Goal: Information Seeking & Learning: Learn about a topic

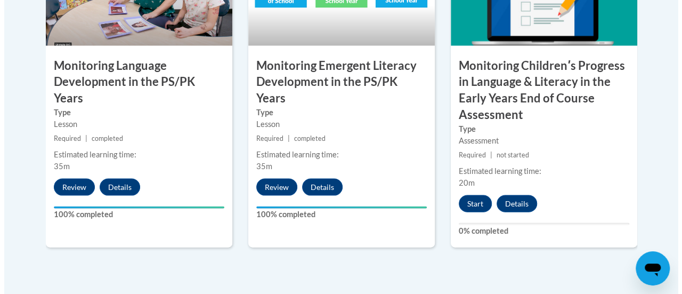
scroll to position [1085, 0]
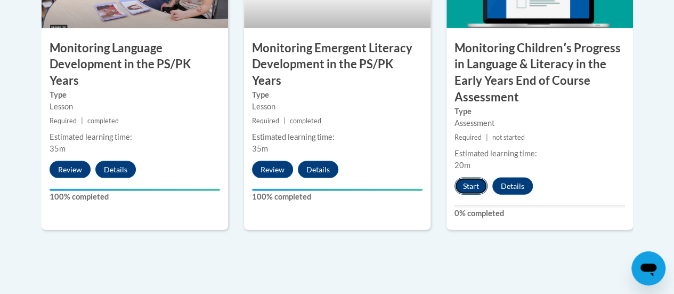
click at [465, 183] on button "Start" at bounding box center [471, 186] width 33 height 17
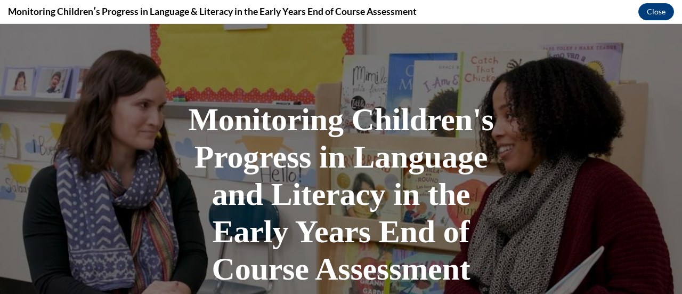
scroll to position [272, 0]
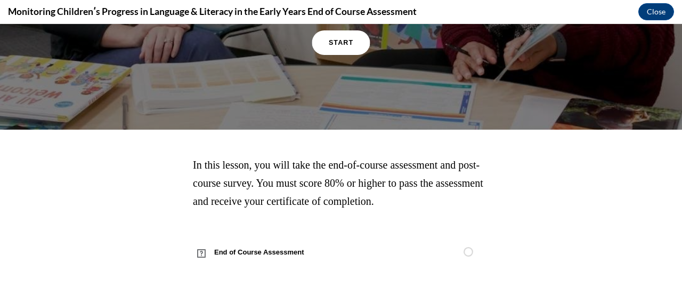
click at [340, 47] on link "START" at bounding box center [341, 42] width 58 height 25
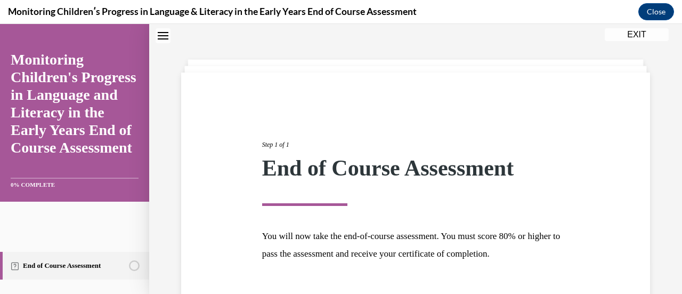
scroll to position [108, 0]
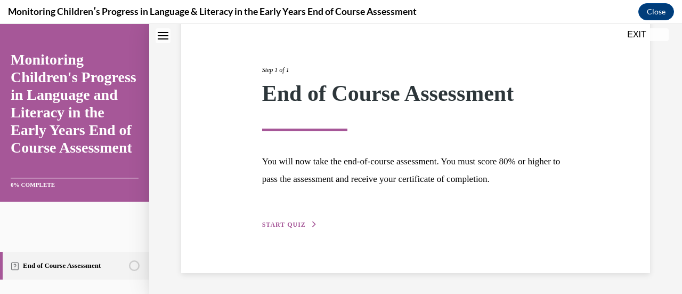
click at [271, 219] on div "Step 1 of 1 End of Course Assessment You will now take the end-of-course assess…" at bounding box center [416, 136] width 324 height 190
click at [274, 230] on div "Step 1 of 1 End of Course Assessment You will now take the end-of-course assess…" at bounding box center [416, 136] width 324 height 190
click at [282, 227] on span "START QUIZ" at bounding box center [284, 224] width 44 height 7
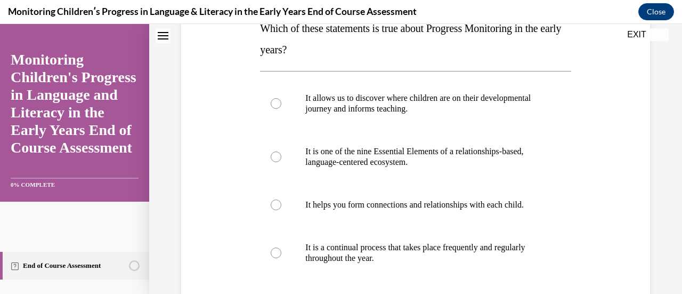
scroll to position [194, 0]
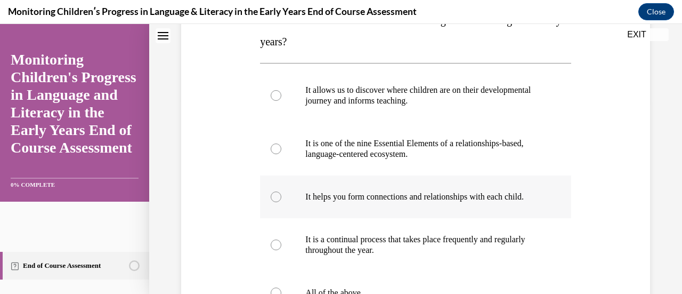
click at [284, 206] on label "It helps you form connections and relationships with each child." at bounding box center [415, 196] width 311 height 43
click at [282, 202] on input "It helps you form connections and relationships with each child." at bounding box center [276, 196] width 11 height 11
radio input "true"
click at [279, 250] on div at bounding box center [276, 244] width 11 height 11
click at [279, 250] on input "It is a continual process that takes place frequently and regularly throughout …" at bounding box center [276, 244] width 11 height 11
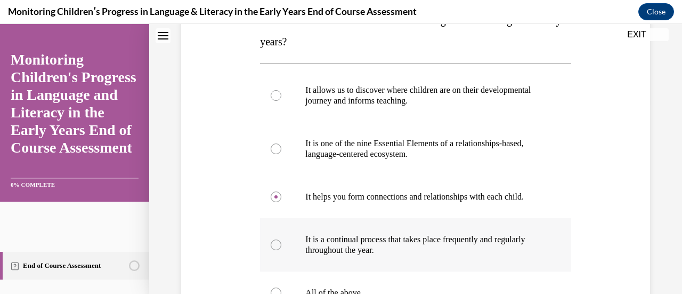
radio input "true"
click at [276, 200] on div at bounding box center [276, 196] width 11 height 11
click at [276, 200] on input "It helps you form connections and relationships with each child." at bounding box center [276, 196] width 11 height 11
radio input "true"
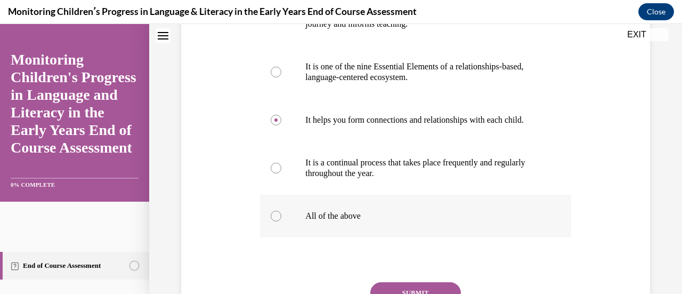
click at [273, 221] on div at bounding box center [276, 216] width 11 height 11
click at [273, 221] on input "All of the above" at bounding box center [276, 216] width 11 height 11
radio input "true"
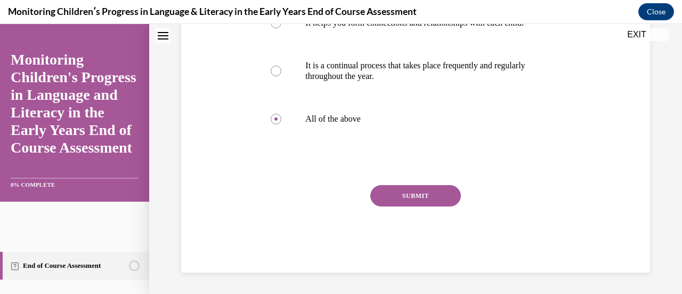
click at [398, 198] on button "SUBMIT" at bounding box center [416, 195] width 91 height 21
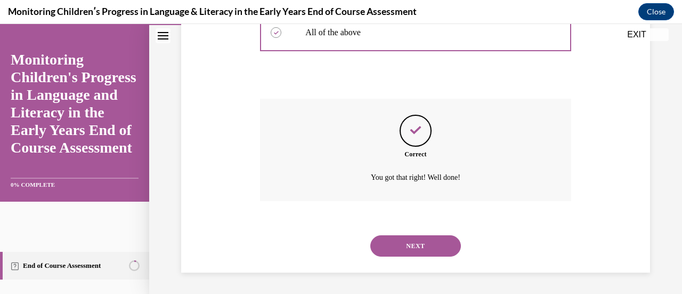
scroll to position [464, 0]
click at [405, 250] on button "NEXT" at bounding box center [416, 245] width 91 height 21
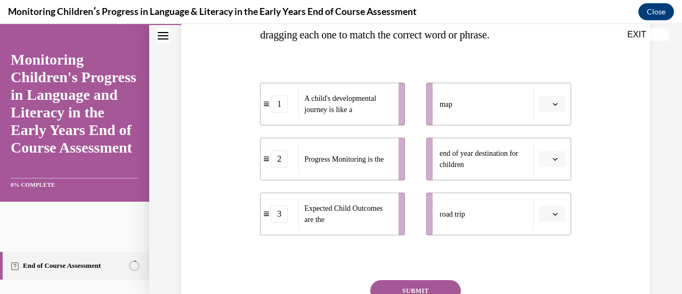
scroll to position [223, 0]
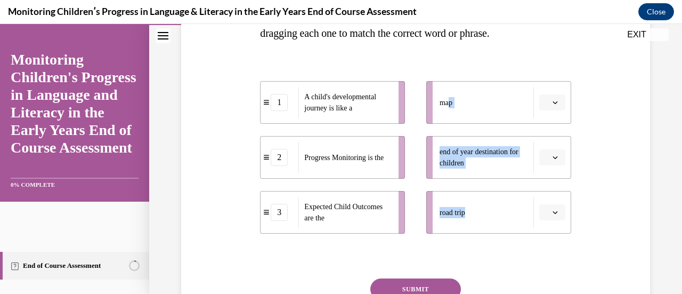
drag, startPoint x: 466, startPoint y: 215, endPoint x: 445, endPoint y: 117, distance: 100.9
click at [445, 117] on ul "map end of year destination for children road trip" at bounding box center [494, 157] width 156 height 152
click at [540, 205] on button "button" at bounding box center [553, 212] width 26 height 16
click at [536, 144] on div "1" at bounding box center [544, 145] width 26 height 21
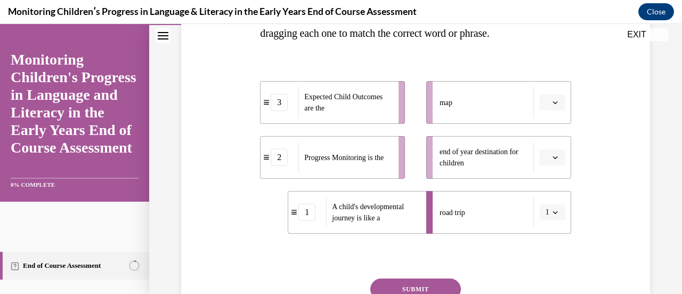
click at [553, 103] on icon "button" at bounding box center [555, 102] width 5 height 5
click at [539, 170] on div "2" at bounding box center [544, 168] width 26 height 21
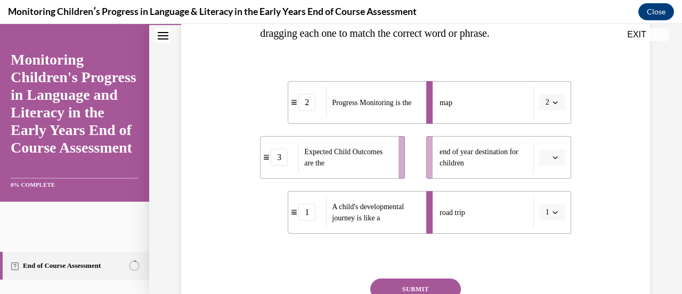
click at [553, 158] on icon "button" at bounding box center [555, 157] width 5 height 5
click at [544, 250] on div "3" at bounding box center [544, 244] width 26 height 21
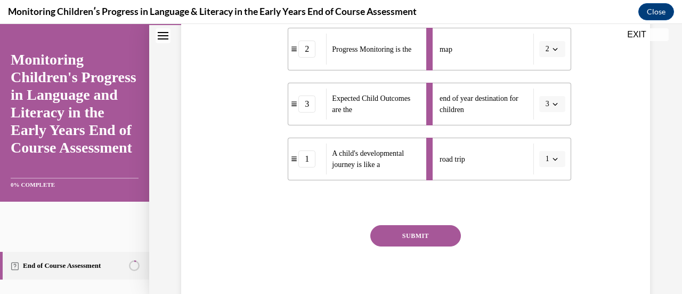
click at [431, 230] on button "SUBMIT" at bounding box center [416, 235] width 91 height 21
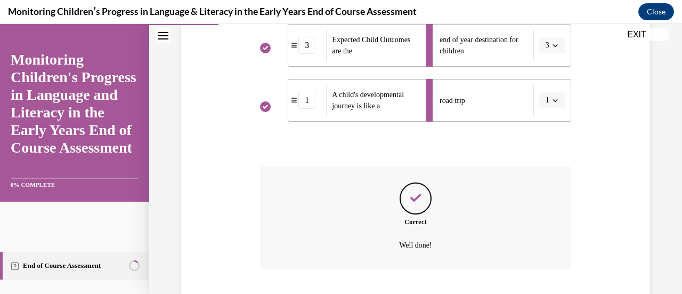
scroll to position [403, 0]
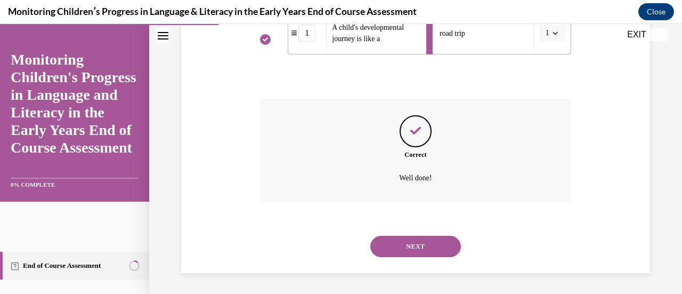
click at [413, 248] on button "NEXT" at bounding box center [416, 246] width 91 height 21
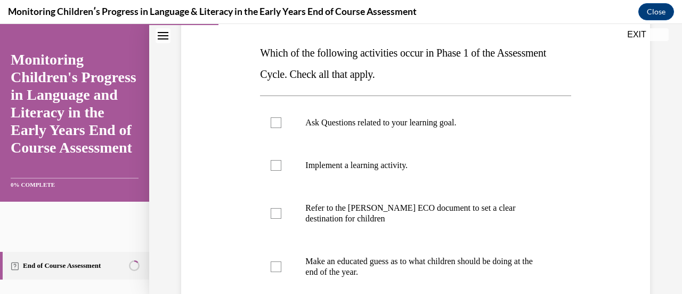
scroll to position [164, 0]
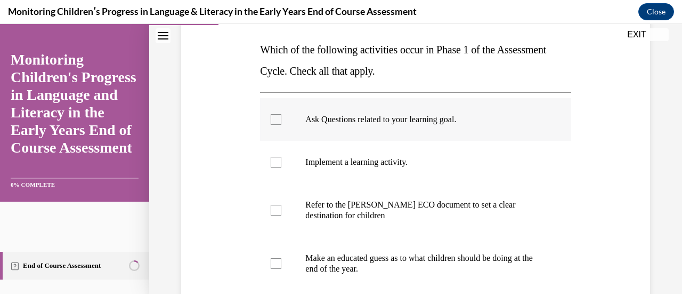
click at [274, 120] on div at bounding box center [276, 119] width 11 height 11
click at [274, 120] on input "Ask Questions related to your learning goal." at bounding box center [276, 119] width 11 height 11
checkbox input "true"
click at [275, 159] on div at bounding box center [276, 162] width 11 height 11
click at [275, 159] on input "Implement a learning activity." at bounding box center [276, 162] width 11 height 11
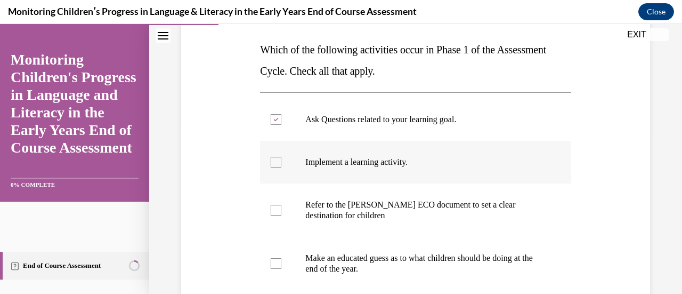
checkbox input "true"
click at [266, 120] on label "Ask Questions related to your learning goal." at bounding box center [415, 119] width 311 height 43
click at [271, 120] on input "Ask Questions related to your learning goal." at bounding box center [276, 119] width 11 height 11
checkbox input "false"
click at [271, 162] on div at bounding box center [276, 162] width 11 height 11
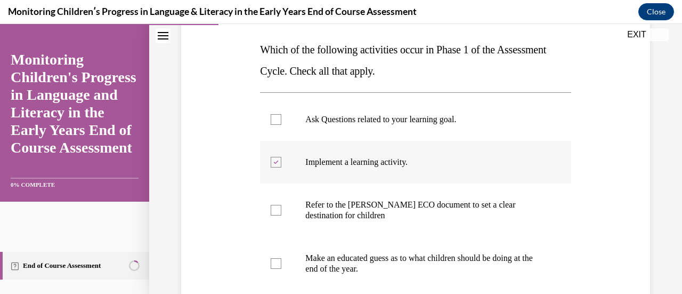
click at [271, 162] on input "Implement a learning activity." at bounding box center [276, 162] width 11 height 11
checkbox input "false"
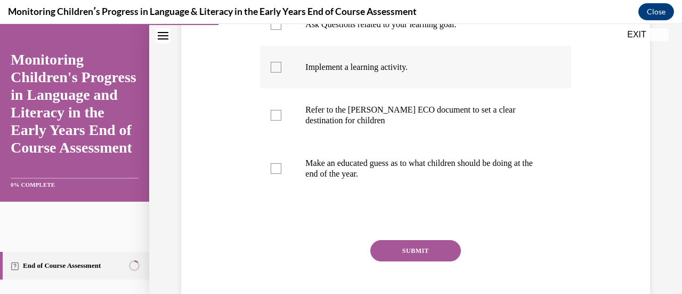
scroll to position [265, 0]
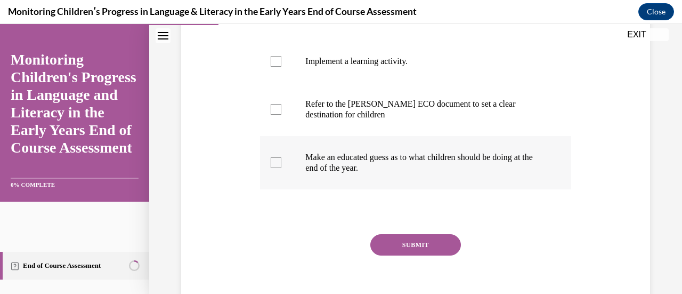
drag, startPoint x: 281, startPoint y: 164, endPoint x: 269, endPoint y: 164, distance: 11.7
click at [269, 164] on label "Make an educated guess as to what children should be doing at the end of the ye…" at bounding box center [415, 162] width 311 height 53
click at [274, 164] on div at bounding box center [276, 162] width 11 height 11
click at [274, 164] on input "Make an educated guess as to what children should be doing at the end of the ye…" at bounding box center [276, 162] width 11 height 11
checkbox input "true"
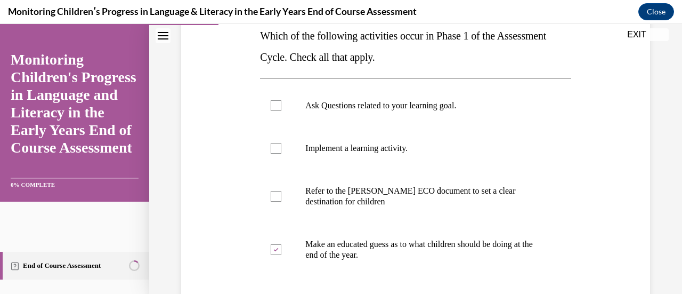
scroll to position [175, 0]
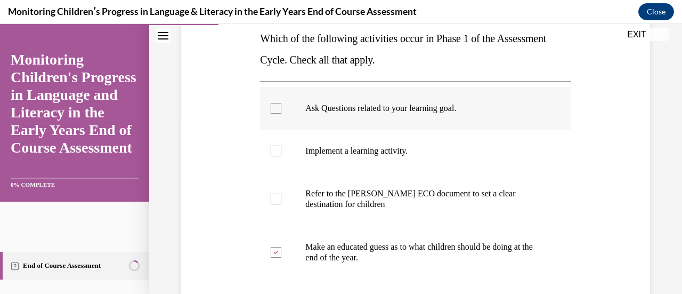
click at [274, 111] on div at bounding box center [276, 108] width 11 height 11
click at [274, 111] on input "Ask Questions related to your learning goal." at bounding box center [276, 108] width 11 height 11
checkbox input "true"
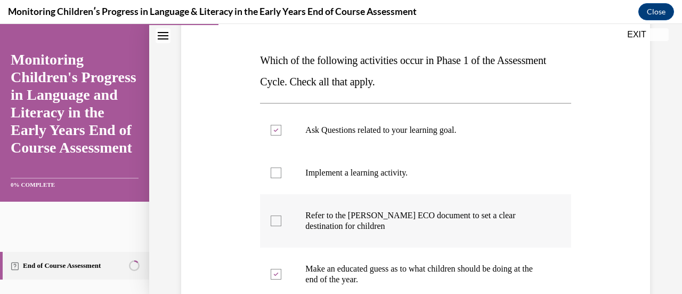
scroll to position [157, 0]
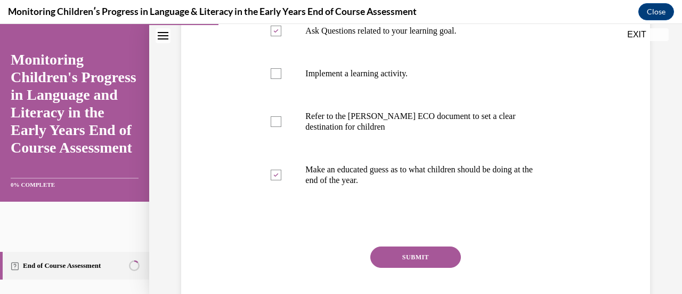
click at [397, 259] on button "SUBMIT" at bounding box center [416, 256] width 91 height 21
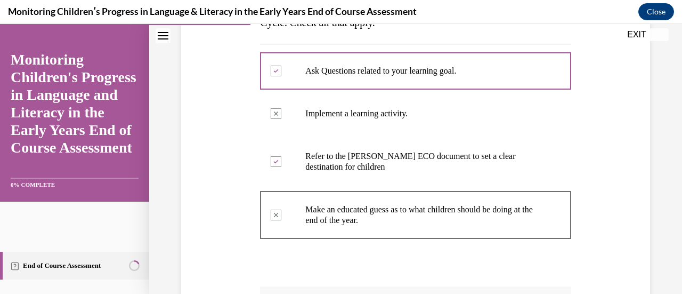
scroll to position [412, 0]
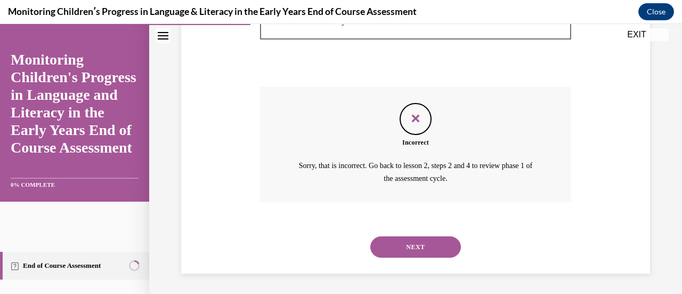
click at [377, 248] on button "NEXT" at bounding box center [416, 246] width 91 height 21
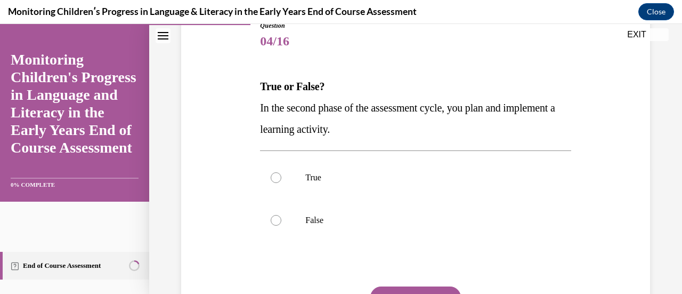
scroll to position [134, 0]
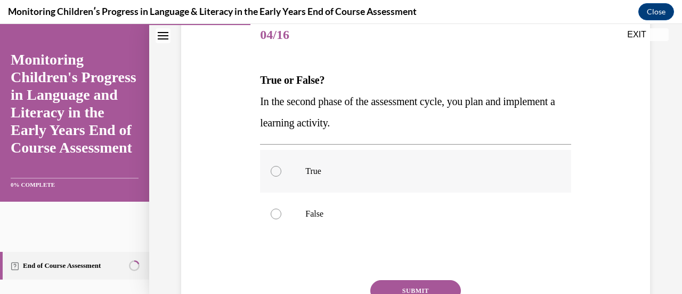
click at [298, 171] on label "True" at bounding box center [415, 171] width 311 height 43
click at [282, 171] on input "True" at bounding box center [276, 171] width 11 height 11
radio input "true"
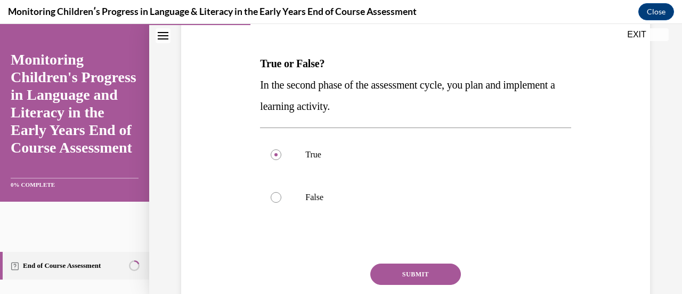
scroll to position [130, 0]
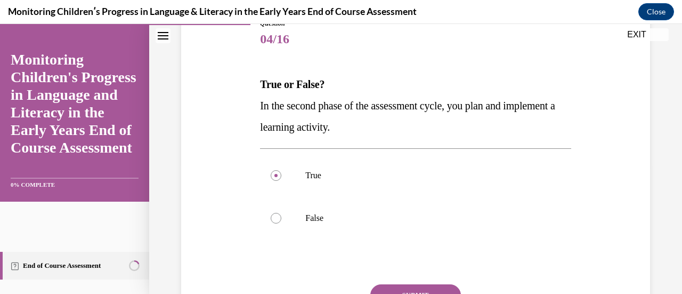
drag, startPoint x: 397, startPoint y: 73, endPoint x: 255, endPoint y: 114, distance: 147.6
click at [255, 114] on div "Question 04/16 True or False? In the second phase of the assessment cycle, you …" at bounding box center [416, 179] width 475 height 385
copy span "In the second phase of the assessment cycle, you plan and implement a learning …"
click at [275, 180] on div at bounding box center [276, 175] width 11 height 11
click at [275, 180] on input "True" at bounding box center [276, 175] width 11 height 11
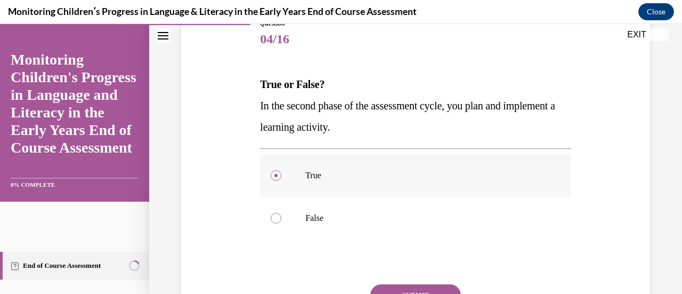
click at [275, 180] on div at bounding box center [276, 175] width 11 height 11
click at [275, 180] on input "True" at bounding box center [276, 175] width 11 height 11
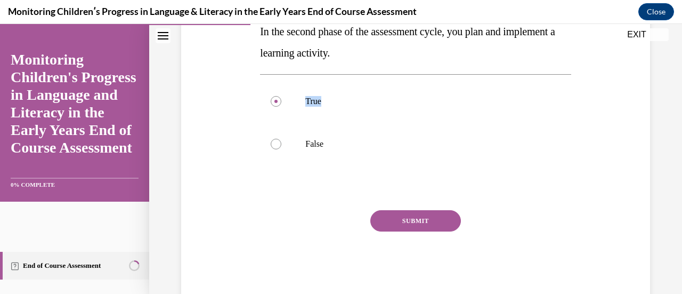
click at [414, 219] on button "SUBMIT" at bounding box center [416, 220] width 91 height 21
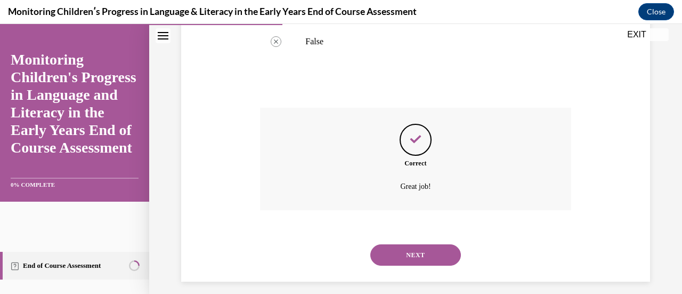
scroll to position [315, 0]
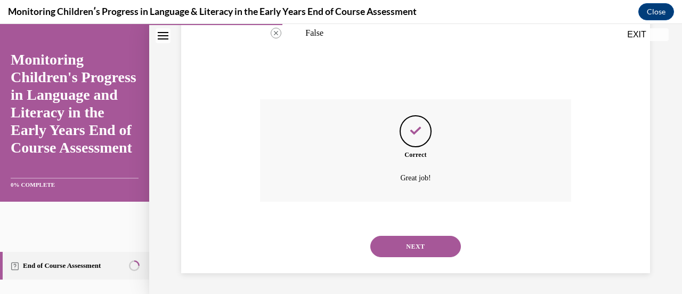
click at [401, 246] on button "NEXT" at bounding box center [416, 246] width 91 height 21
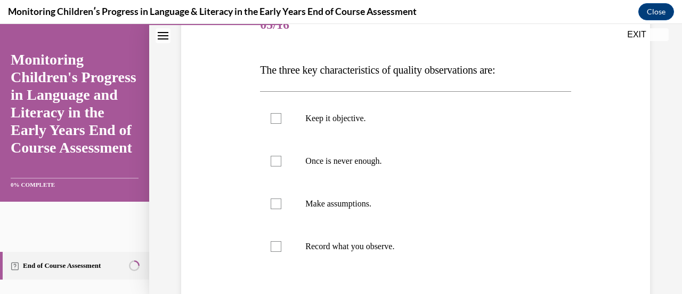
scroll to position [162, 0]
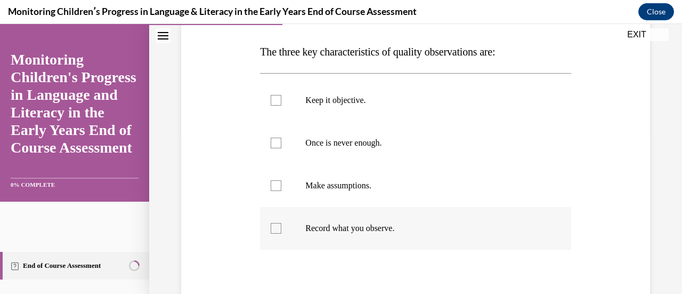
click at [295, 233] on label "Record what you observe." at bounding box center [415, 228] width 311 height 43
click at [282, 233] on input "Record what you observe." at bounding box center [276, 228] width 11 height 11
checkbox input "true"
click at [275, 137] on label "Once is never enough." at bounding box center [415, 143] width 311 height 43
click at [275, 138] on input "Once is never enough." at bounding box center [276, 143] width 11 height 11
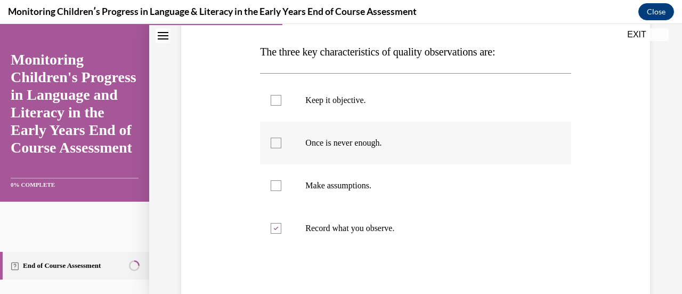
checkbox input "true"
click at [294, 99] on label "Keep it objective." at bounding box center [415, 100] width 311 height 43
click at [282, 99] on input "Keep it objective." at bounding box center [276, 100] width 11 height 11
checkbox input "true"
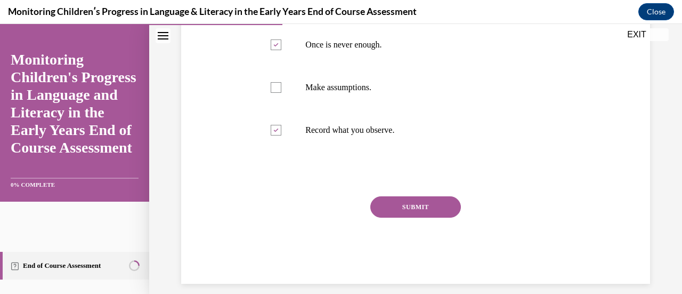
click at [385, 202] on button "SUBMIT" at bounding box center [416, 206] width 91 height 21
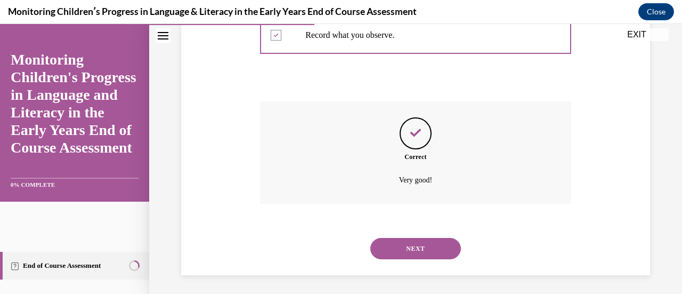
scroll to position [357, 0]
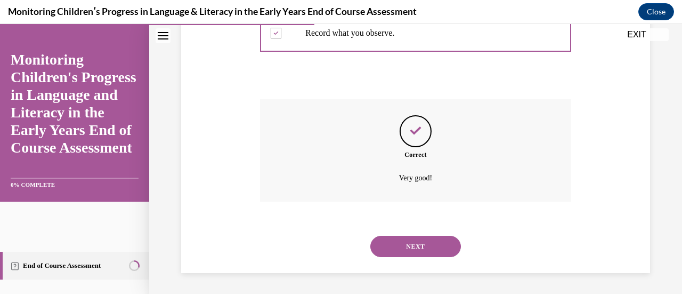
click at [408, 251] on button "NEXT" at bounding box center [416, 246] width 91 height 21
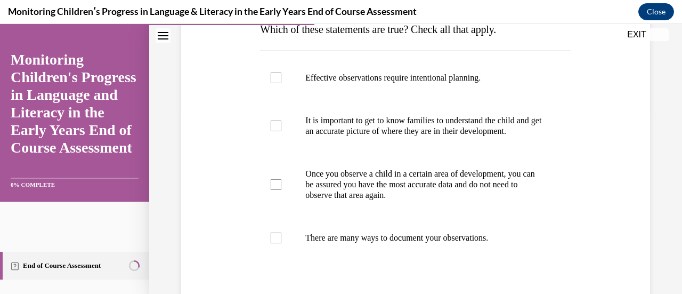
scroll to position [185, 0]
click at [269, 80] on label "Effective observations require intentional planning." at bounding box center [415, 77] width 311 height 43
click at [271, 80] on input "Effective observations require intentional planning." at bounding box center [276, 77] width 11 height 11
click at [272, 79] on div at bounding box center [276, 77] width 11 height 11
click at [272, 79] on input "Effective observations require intentional planning." at bounding box center [276, 77] width 11 height 11
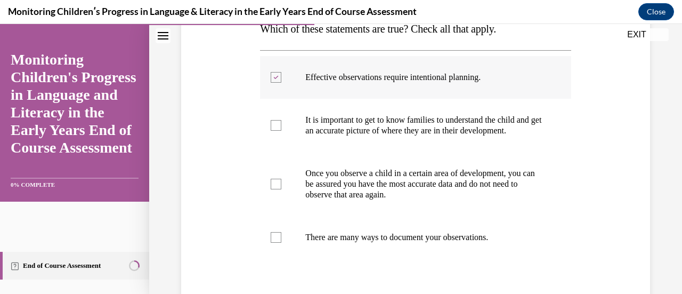
checkbox input "false"
click at [273, 128] on div at bounding box center [276, 125] width 11 height 11
click at [273, 128] on input "It is important to get to know families to understand the child and get an accu…" at bounding box center [276, 125] width 11 height 11
checkbox input "true"
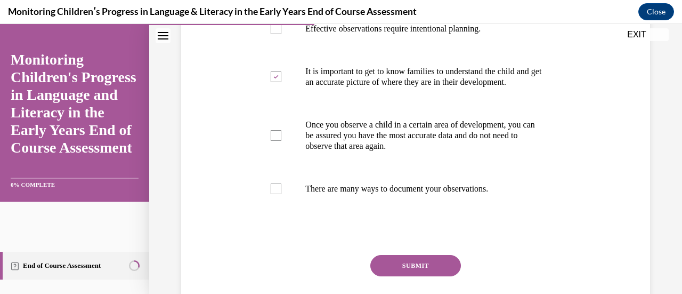
scroll to position [235, 0]
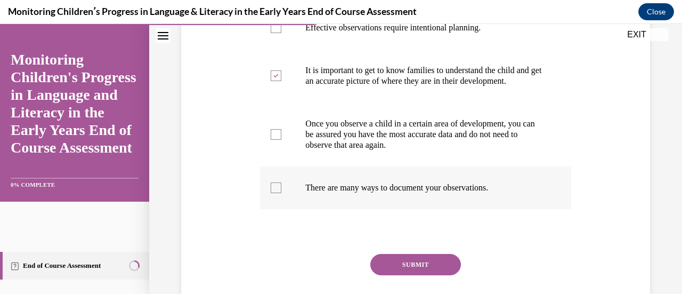
click at [272, 205] on label "There are many ways to document your observations." at bounding box center [415, 187] width 311 height 43
click at [272, 193] on input "There are many ways to document your observations." at bounding box center [276, 187] width 11 height 11
checkbox input "true"
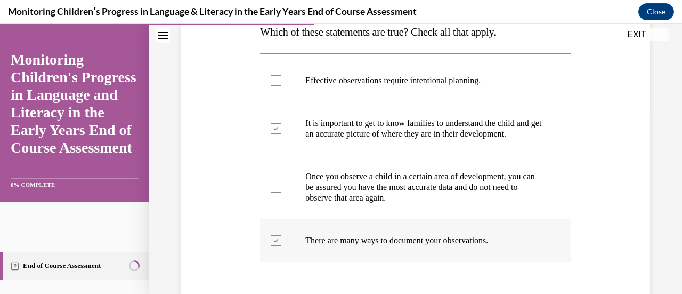
scroll to position [181, 0]
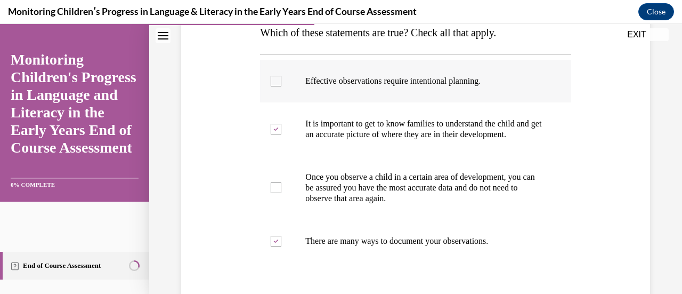
click at [276, 79] on div at bounding box center [276, 81] width 11 height 11
click at [276, 79] on input "Effective observations require intentional planning." at bounding box center [276, 81] width 11 height 11
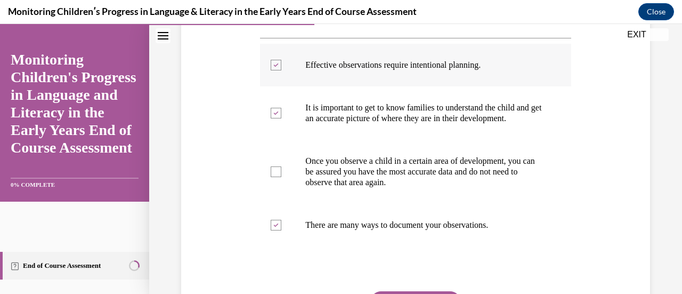
scroll to position [197, 0]
click at [271, 72] on label "Effective observations require intentional planning." at bounding box center [415, 65] width 311 height 43
click at [271, 71] on input "Effective observations require intentional planning." at bounding box center [276, 65] width 11 height 11
drag, startPoint x: 507, startPoint y: 69, endPoint x: 304, endPoint y: 70, distance: 202.6
click at [304, 70] on label "Effective observations require intentional planning." at bounding box center [415, 65] width 311 height 43
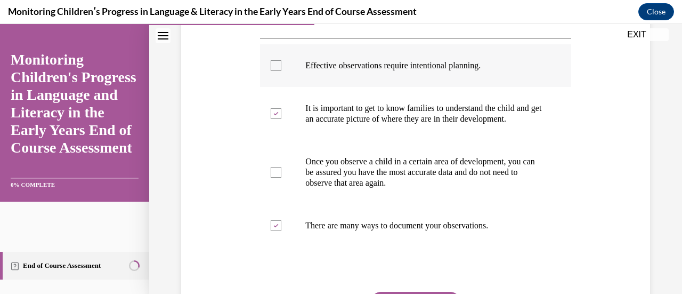
copy p "Effective observations require intentional planning."
click at [273, 57] on label "Effective observations require intentional planning." at bounding box center [415, 65] width 311 height 43
click at [273, 60] on input "Effective observations require intentional planning." at bounding box center [276, 65] width 11 height 11
checkbox input "true"
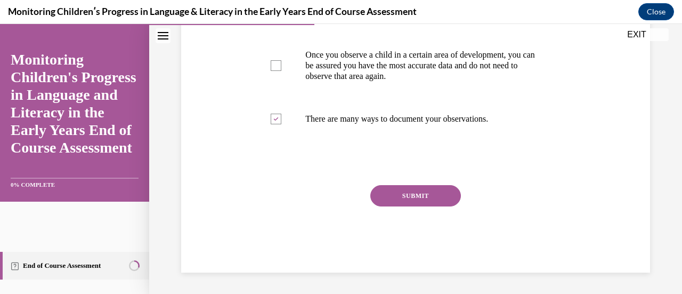
click at [395, 203] on button "SUBMIT" at bounding box center [416, 195] width 91 height 21
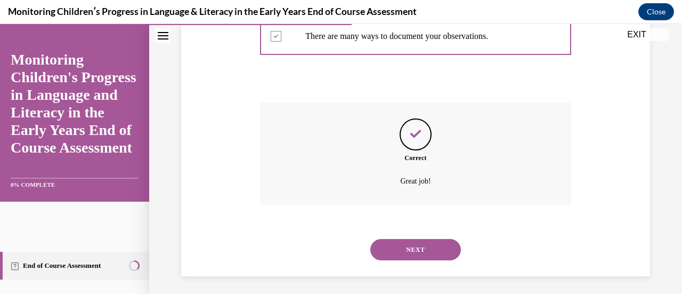
scroll to position [400, 0]
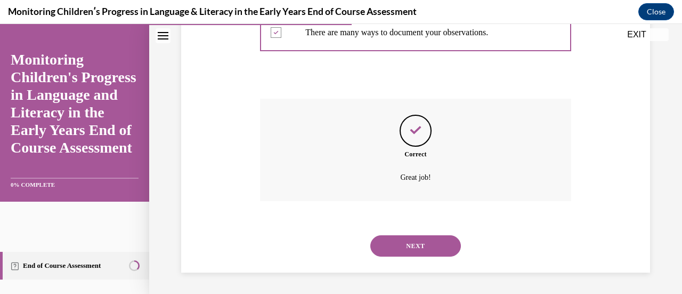
click at [399, 243] on button "NEXT" at bounding box center [416, 245] width 91 height 21
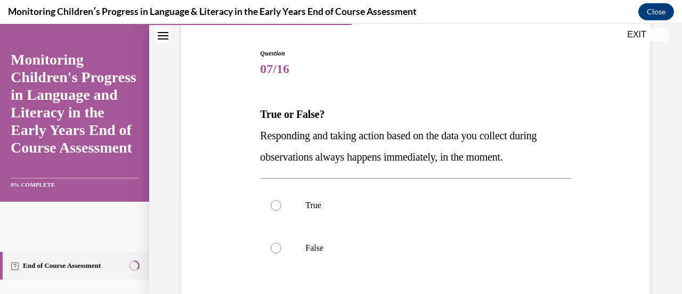
scroll to position [100, 0]
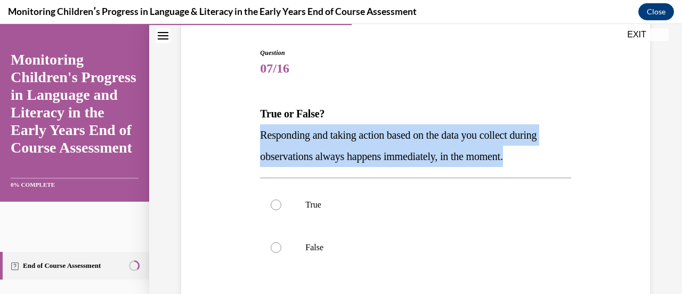
drag, startPoint x: 538, startPoint y: 163, endPoint x: 253, endPoint y: 142, distance: 285.5
click at [253, 142] on div "Question 07/16 True or False? Responding and taking action based on the data yo…" at bounding box center [416, 208] width 475 height 385
copy span "Responding and taking action based on the data you collect during observations …"
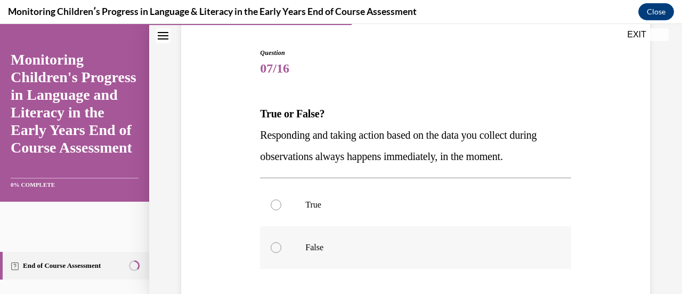
click at [264, 235] on label "False" at bounding box center [415, 247] width 311 height 43
click at [271, 242] on input "False" at bounding box center [276, 247] width 11 height 11
radio input "true"
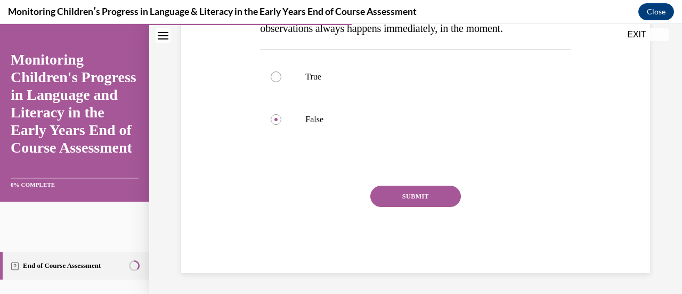
click at [454, 197] on button "SUBMIT" at bounding box center [416, 196] width 91 height 21
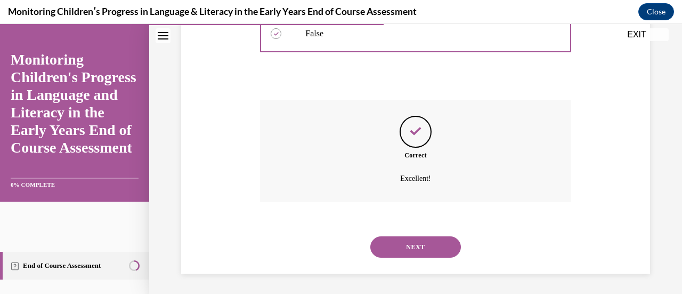
scroll to position [315, 0]
click at [404, 238] on button "NEXT" at bounding box center [416, 246] width 91 height 21
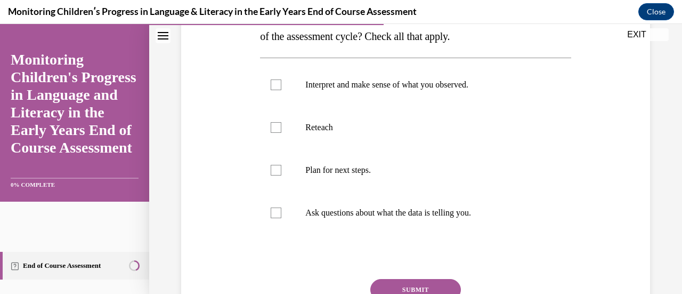
scroll to position [199, 0]
click at [282, 213] on label "Ask questions about what the data is telling you." at bounding box center [415, 212] width 311 height 43
click at [282, 213] on input "Ask questions about what the data is telling you." at bounding box center [276, 212] width 11 height 11
checkbox input "true"
click at [277, 83] on div at bounding box center [276, 84] width 11 height 11
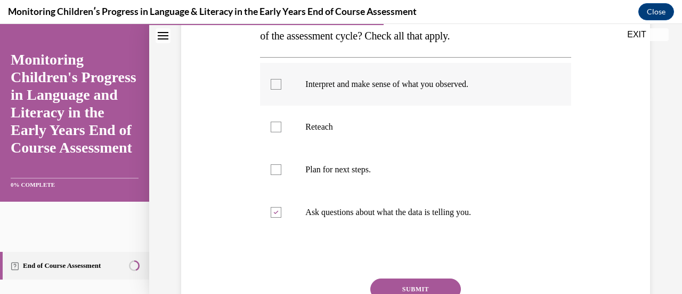
click at [277, 83] on input "Interpret and make sense of what you observed." at bounding box center [276, 84] width 11 height 11
checkbox input "true"
click at [271, 125] on div at bounding box center [276, 127] width 11 height 11
click at [271, 125] on input "Reteach" at bounding box center [276, 127] width 11 height 11
checkbox input "true"
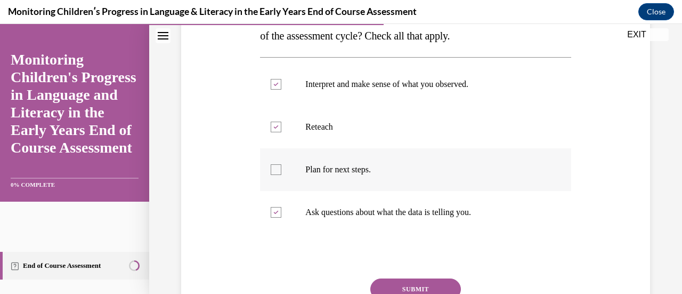
click at [278, 171] on div at bounding box center [276, 169] width 11 height 11
click at [278, 171] on input "Plan for next steps." at bounding box center [276, 169] width 11 height 11
checkbox input "true"
click at [407, 278] on button "SUBMIT" at bounding box center [416, 288] width 91 height 21
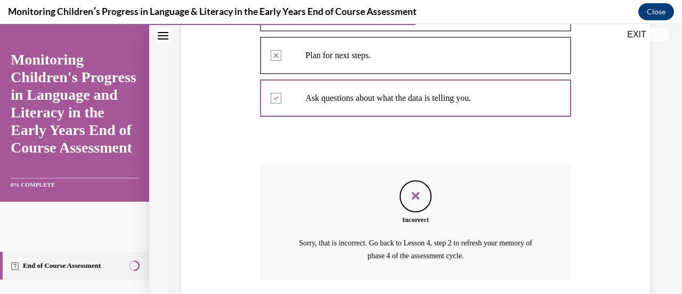
scroll to position [391, 0]
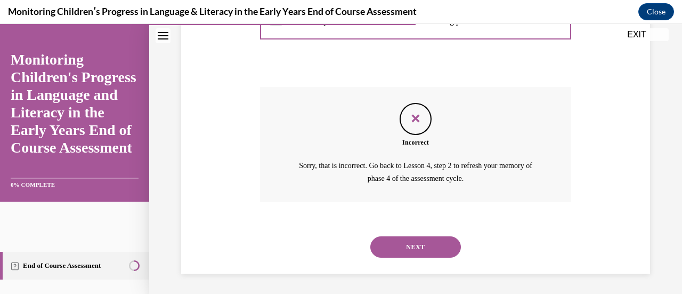
click at [414, 242] on button "NEXT" at bounding box center [416, 246] width 91 height 21
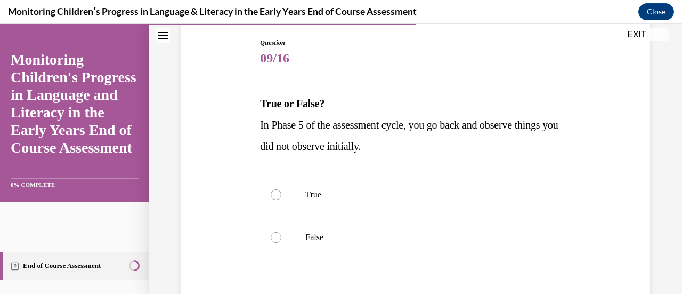
scroll to position [111, 0]
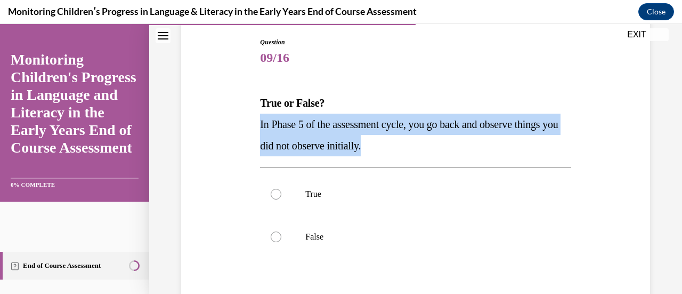
drag, startPoint x: 423, startPoint y: 148, endPoint x: 249, endPoint y: 132, distance: 174.5
click at [249, 132] on div "Question 09/16 True or False? In Phase 5 of the assessment cycle, you go back a…" at bounding box center [416, 197] width 475 height 385
copy span "In Phase 5 of the assessment cycle, you go back and observe things you did not …"
click at [299, 235] on label "False" at bounding box center [415, 236] width 311 height 43
click at [282, 235] on input "False" at bounding box center [276, 236] width 11 height 11
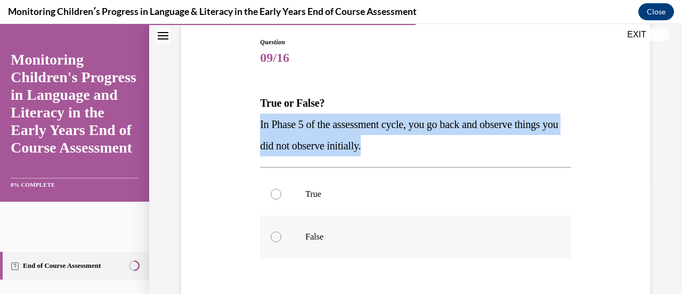
radio input "true"
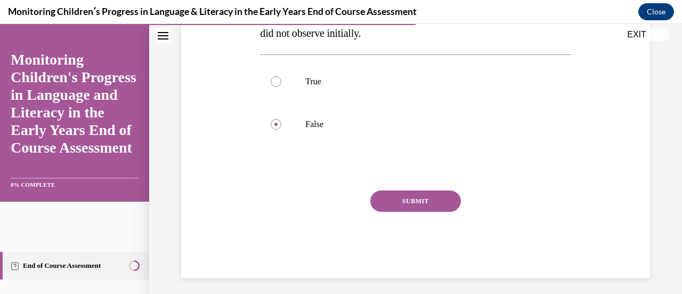
click at [399, 207] on button "SUBMIT" at bounding box center [416, 200] width 91 height 21
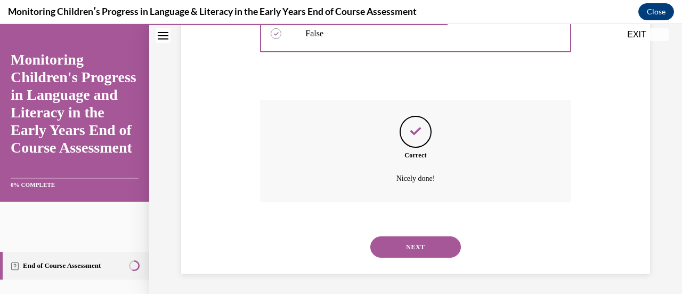
scroll to position [315, 0]
click at [397, 254] on button "NEXT" at bounding box center [416, 246] width 91 height 21
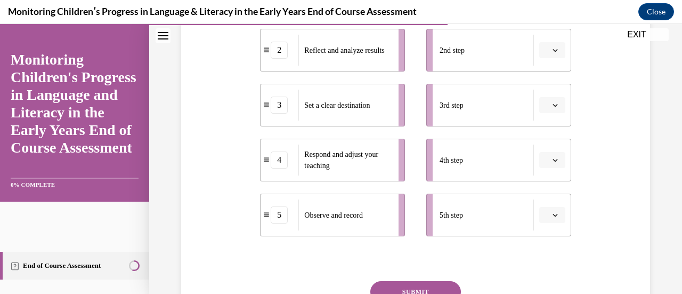
scroll to position [288, 0]
click at [553, 212] on icon "button" at bounding box center [555, 214] width 5 height 5
click at [551, 102] on div "1" at bounding box center [544, 104] width 26 height 21
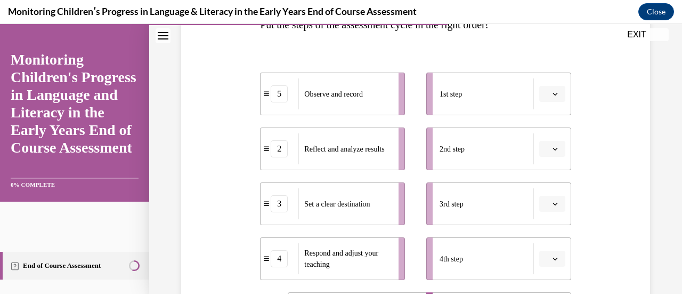
scroll to position [188, 0]
click at [543, 94] on button "button" at bounding box center [553, 95] width 26 height 16
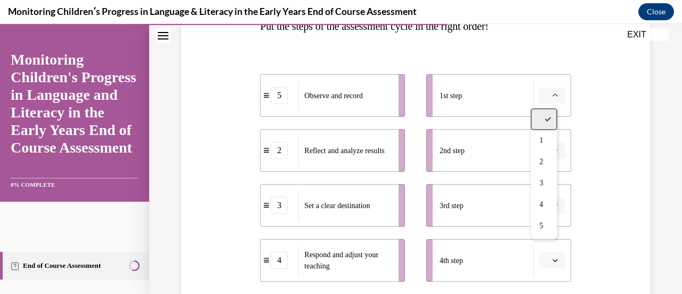
click at [541, 116] on div at bounding box center [544, 118] width 26 height 21
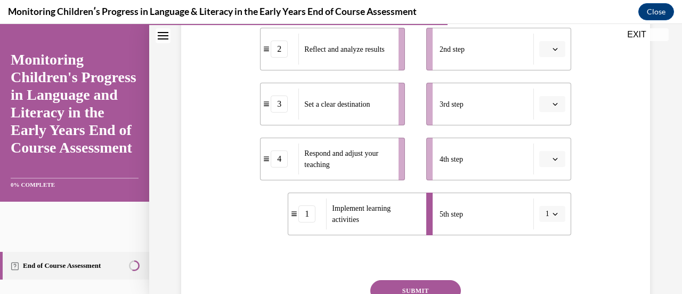
scroll to position [290, 0]
click at [546, 212] on span "1" at bounding box center [548, 212] width 4 height 11
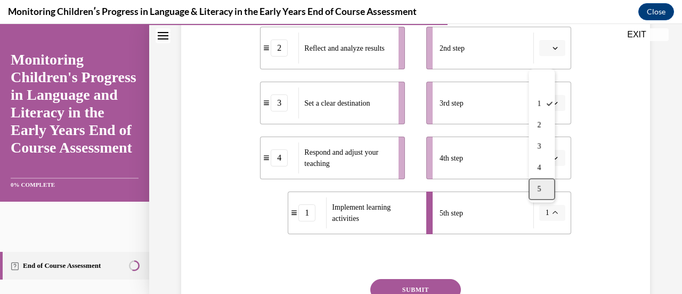
click at [543, 191] on div "5" at bounding box center [542, 189] width 26 height 21
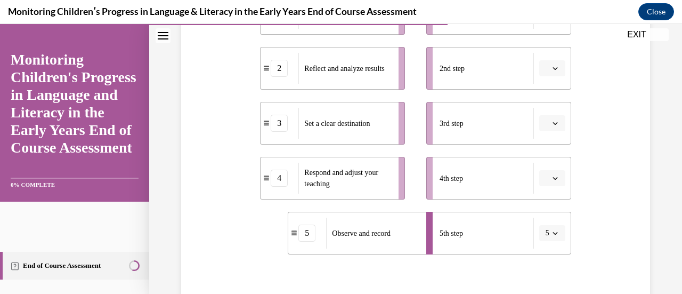
click at [552, 231] on span "button" at bounding box center [555, 232] width 7 height 7
click at [542, 121] on div "1" at bounding box center [542, 124] width 26 height 21
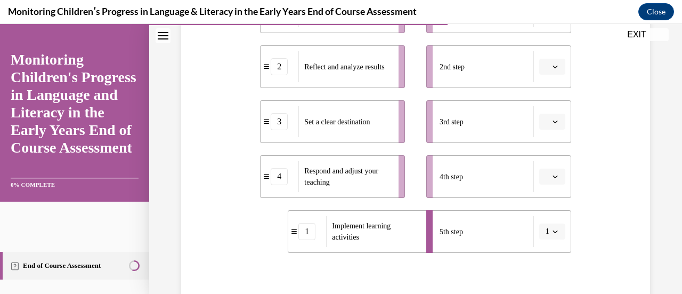
click at [546, 124] on span "Please select an option" at bounding box center [548, 121] width 4 height 11
click at [542, 188] on span "2" at bounding box center [542, 187] width 4 height 9
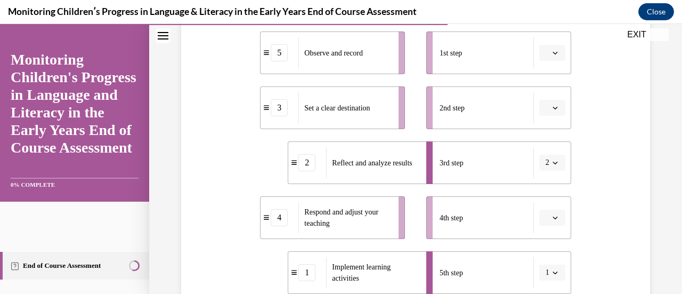
scroll to position [229, 0]
click at [552, 167] on span "button" at bounding box center [555, 163] width 7 height 7
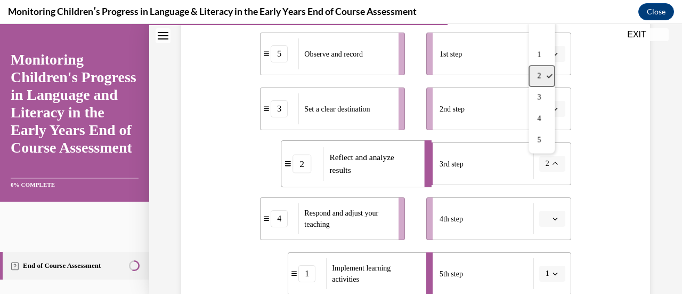
click at [543, 76] on div "2" at bounding box center [542, 76] width 26 height 21
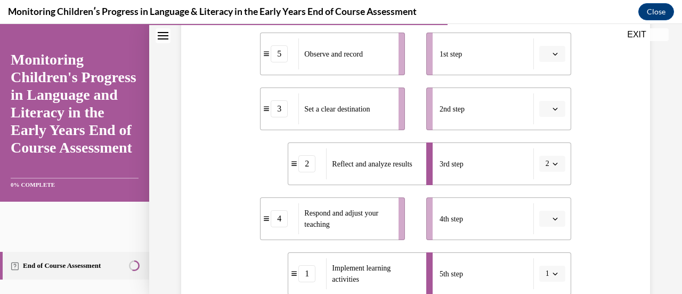
click at [552, 167] on span "button" at bounding box center [555, 163] width 7 height 7
click at [543, 95] on div "3" at bounding box center [542, 97] width 26 height 21
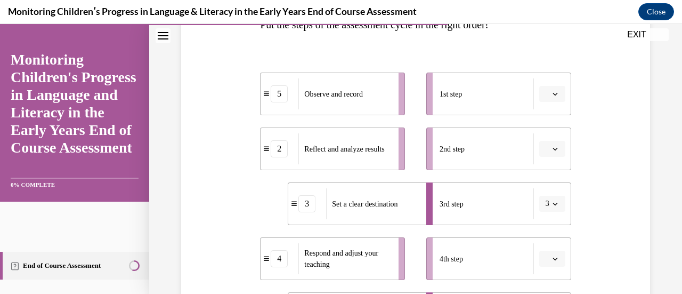
scroll to position [187, 0]
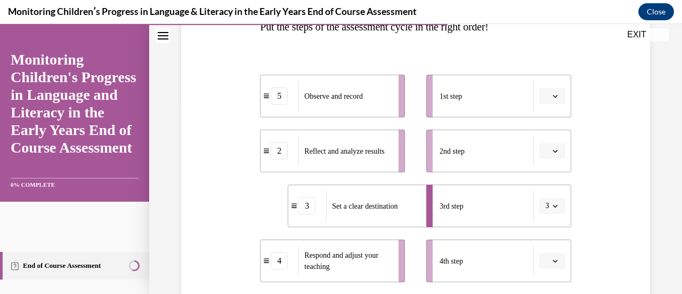
click at [546, 209] on span "3" at bounding box center [548, 205] width 4 height 11
click at [551, 88] on div "1" at bounding box center [542, 96] width 26 height 21
click at [543, 97] on button "button" at bounding box center [553, 96] width 26 height 16
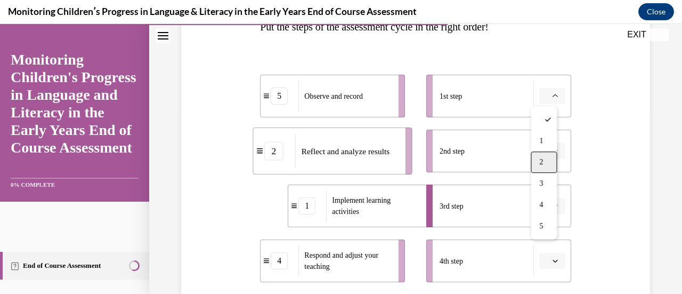
click at [547, 166] on div "2" at bounding box center [544, 161] width 26 height 21
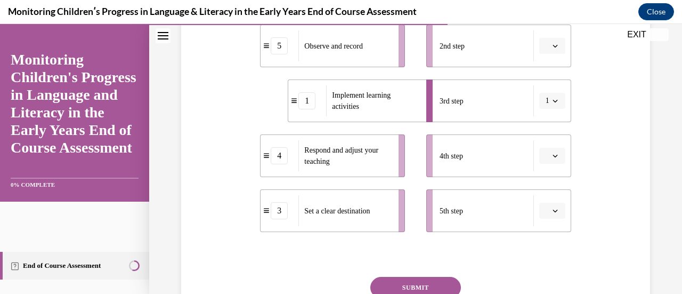
scroll to position [293, 0]
click at [543, 216] on button "button" at bounding box center [553, 210] width 26 height 16
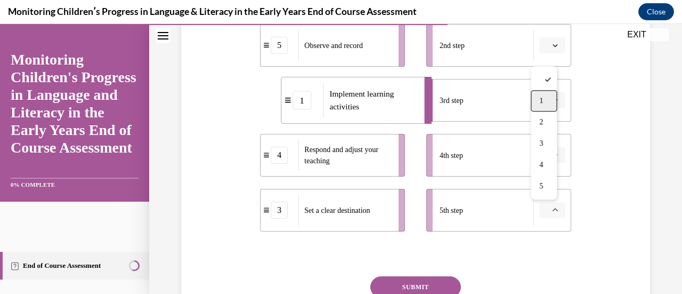
click at [551, 108] on div "1" at bounding box center [544, 100] width 26 height 21
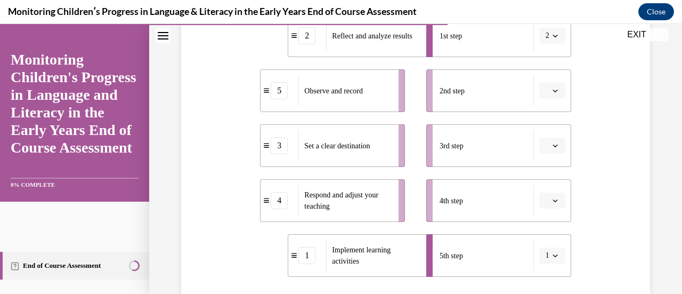
scroll to position [247, 0]
click at [546, 258] on span "1" at bounding box center [548, 256] width 4 height 11
click at [540, 229] on span "5" at bounding box center [539, 232] width 4 height 9
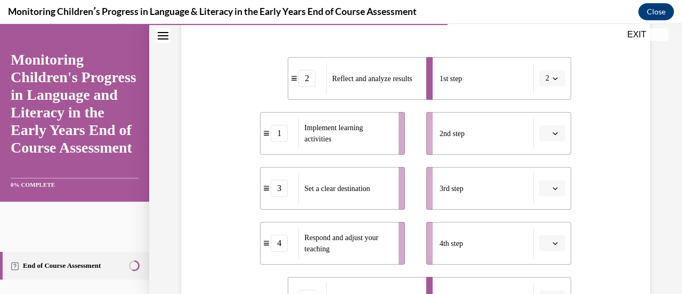
scroll to position [223, 0]
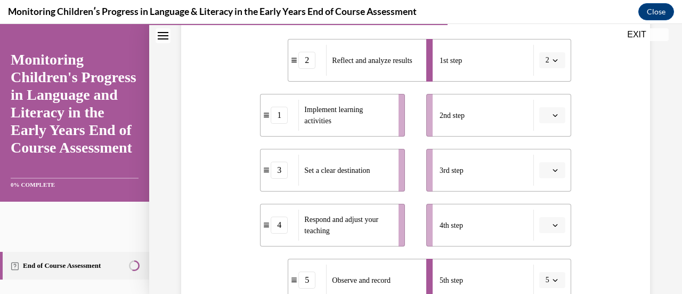
click at [539, 179] on li "3rd step" at bounding box center [499, 170] width 145 height 43
click at [553, 169] on icon "button" at bounding box center [555, 169] width 5 height 5
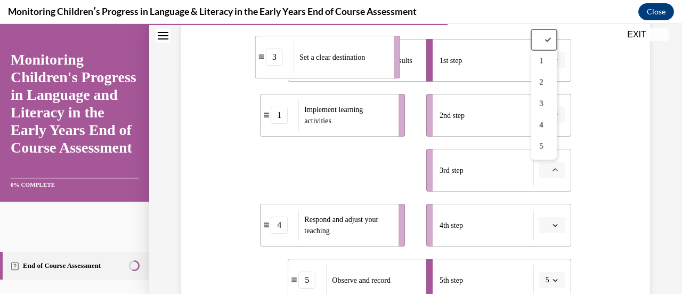
drag, startPoint x: 264, startPoint y: 172, endPoint x: 259, endPoint y: 57, distance: 115.8
click at [259, 57] on icon at bounding box center [261, 57] width 5 height 6
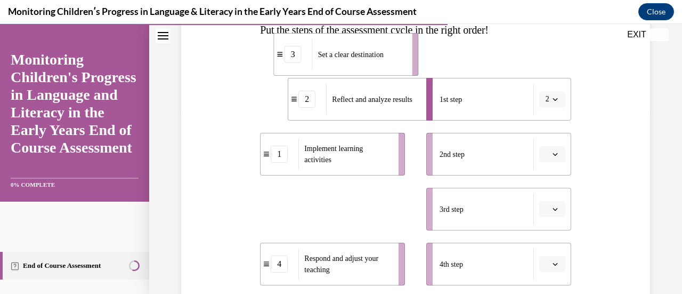
scroll to position [168, 0]
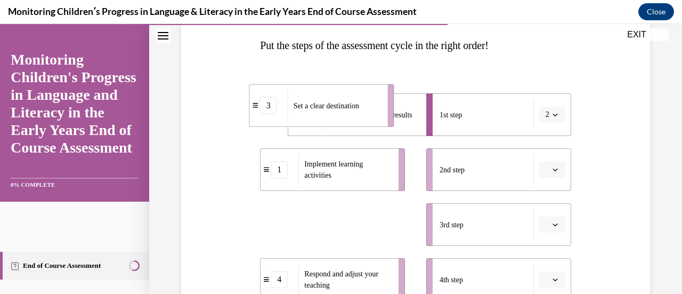
drag, startPoint x: 269, startPoint y: 168, endPoint x: 259, endPoint y: 110, distance: 59.0
click at [260, 110] on div "3" at bounding box center [268, 105] width 17 height 17
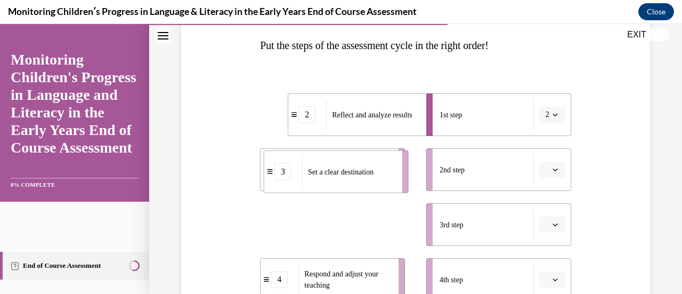
drag, startPoint x: 262, startPoint y: 218, endPoint x: 266, endPoint y: 163, distance: 55.5
click at [266, 163] on div "3" at bounding box center [283, 171] width 38 height 17
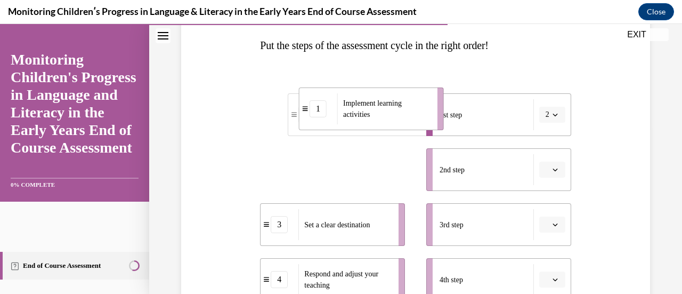
drag, startPoint x: 269, startPoint y: 172, endPoint x: 306, endPoint y: 111, distance: 70.9
click at [306, 111] on div "1" at bounding box center [319, 108] width 38 height 17
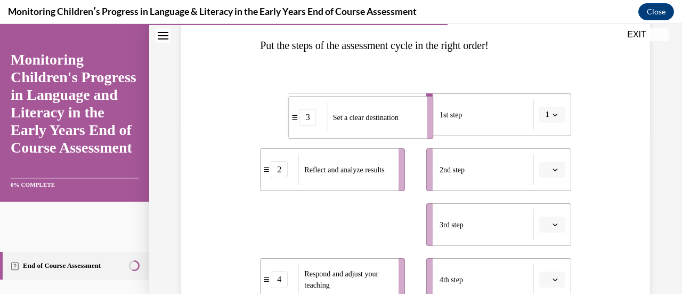
drag, startPoint x: 274, startPoint y: 228, endPoint x: 302, endPoint y: 121, distance: 110.8
click at [302, 121] on div "3" at bounding box center [308, 117] width 17 height 17
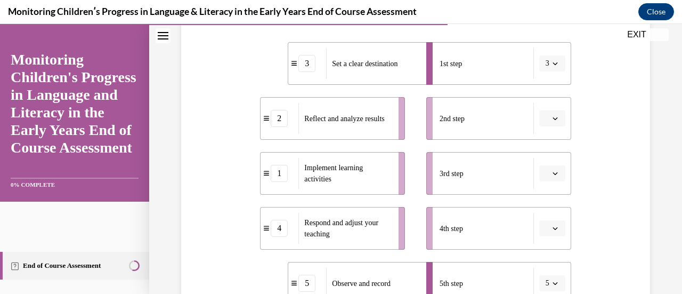
scroll to position [246, 0]
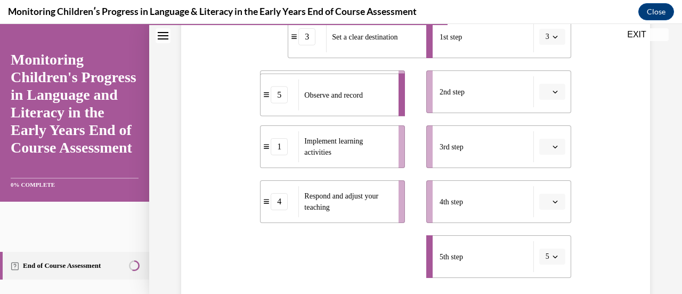
drag, startPoint x: 303, startPoint y: 263, endPoint x: 276, endPoint y: 100, distance: 165.5
click at [276, 100] on div "5" at bounding box center [279, 94] width 17 height 17
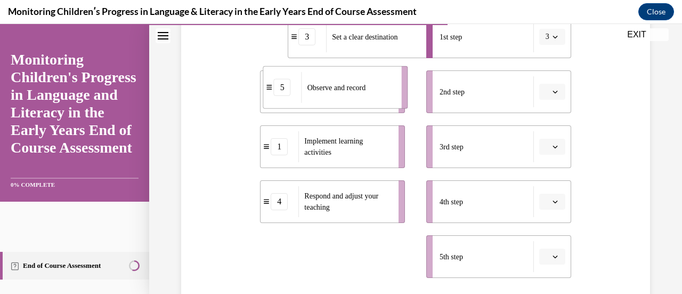
drag, startPoint x: 278, startPoint y: 259, endPoint x: 279, endPoint y: 90, distance: 169.6
click at [279, 90] on div "5" at bounding box center [282, 87] width 17 height 17
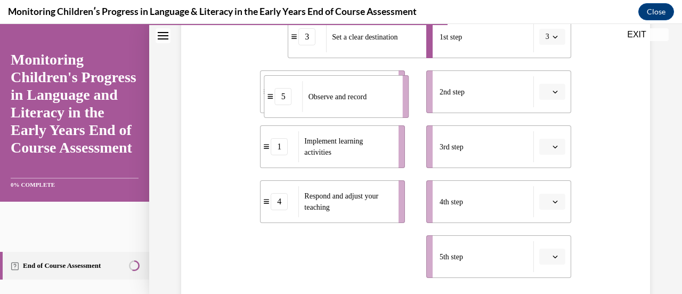
drag, startPoint x: 287, startPoint y: 256, endPoint x: 291, endPoint y: 94, distance: 162.1
click at [291, 94] on div "5" at bounding box center [284, 96] width 38 height 17
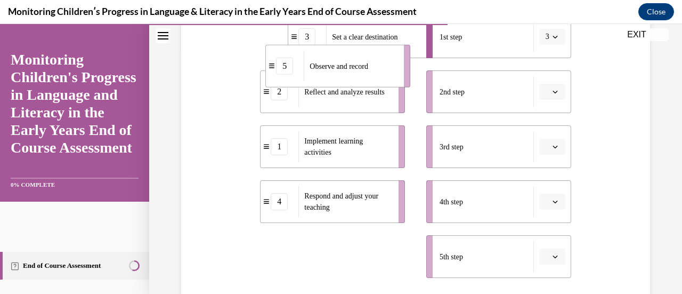
drag, startPoint x: 264, startPoint y: 259, endPoint x: 269, endPoint y: 68, distance: 190.9
click at [269, 68] on icon at bounding box center [271, 66] width 5 height 6
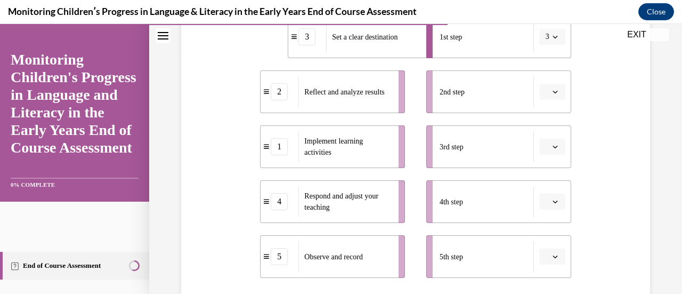
click at [553, 254] on icon "button" at bounding box center [555, 256] width 5 height 5
click at [545, 165] on div "2" at bounding box center [544, 168] width 26 height 21
click at [552, 260] on span "button" at bounding box center [555, 256] width 7 height 7
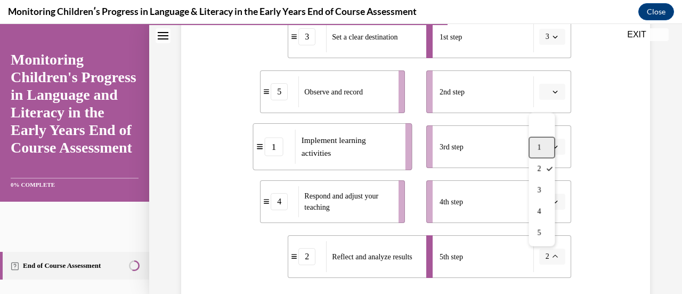
click at [535, 145] on div "1" at bounding box center [542, 147] width 26 height 21
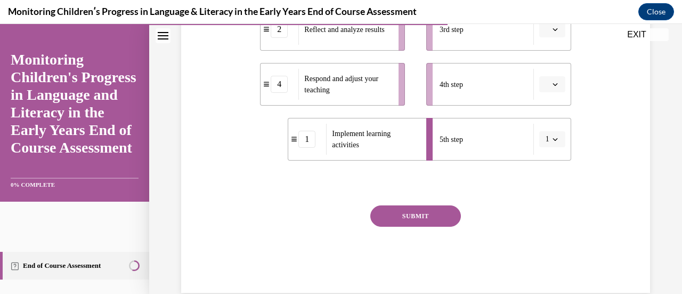
scroll to position [366, 0]
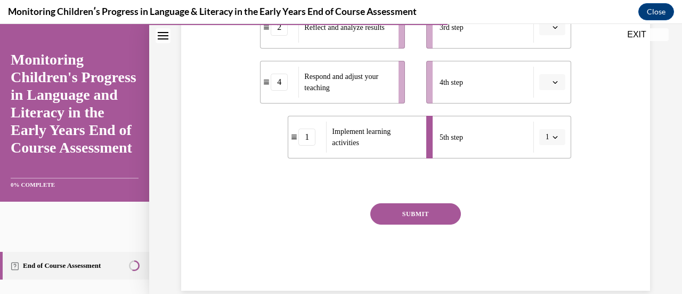
click at [414, 216] on button "SUBMIT" at bounding box center [416, 213] width 91 height 21
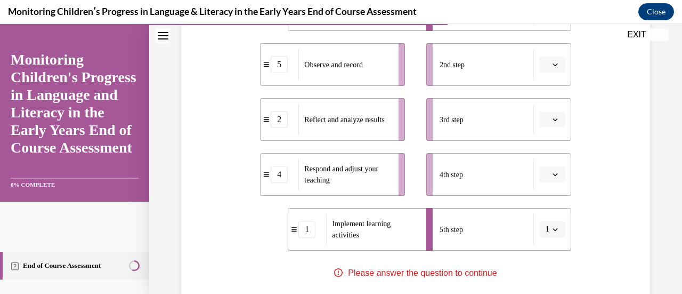
scroll to position [273, 0]
click at [547, 179] on button "button" at bounding box center [553, 175] width 26 height 16
click at [540, 130] on span "4" at bounding box center [542, 130] width 4 height 9
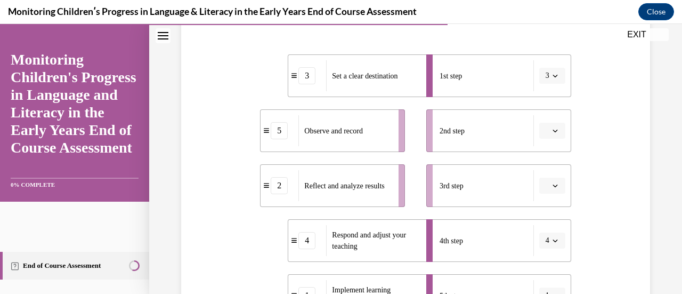
scroll to position [207, 0]
click at [553, 187] on icon "button" at bounding box center [555, 186] width 5 height 3
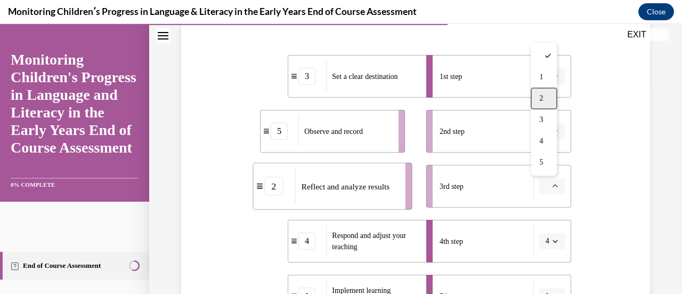
click at [541, 98] on span "2" at bounding box center [542, 98] width 4 height 9
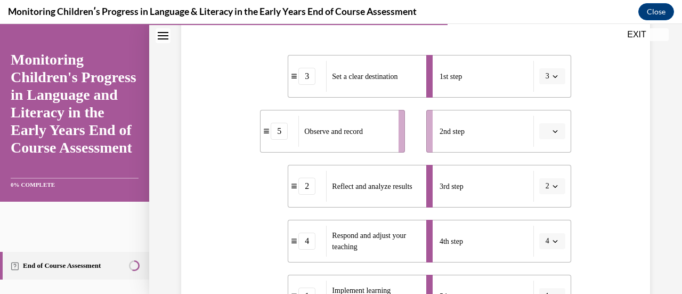
click at [552, 131] on span "button" at bounding box center [555, 130] width 7 height 7
click at [542, 257] on span "5" at bounding box center [542, 261] width 4 height 9
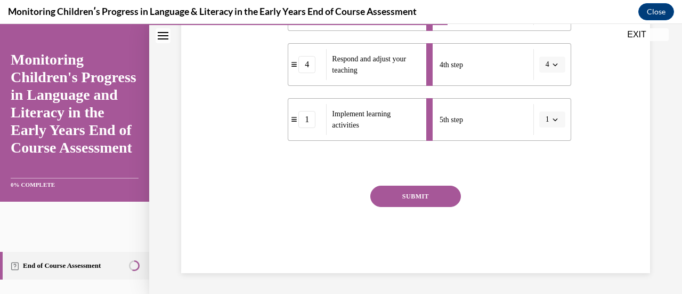
click at [415, 189] on button "SUBMIT" at bounding box center [416, 196] width 91 height 21
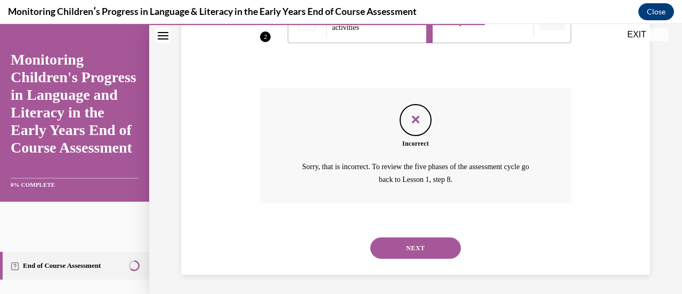
scroll to position [482, 0]
click at [416, 250] on button "NEXT" at bounding box center [416, 246] width 91 height 21
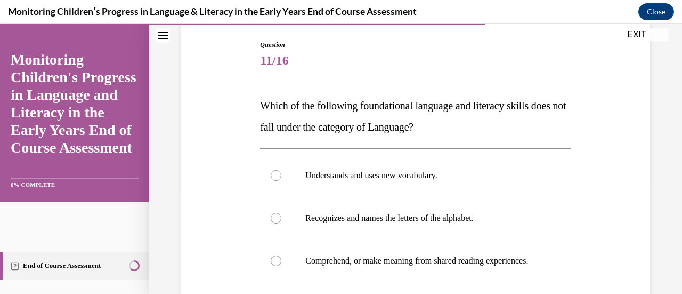
scroll to position [108, 0]
drag, startPoint x: 473, startPoint y: 131, endPoint x: 234, endPoint y: 95, distance: 242.0
click at [234, 95] on div "Question 11/16 Which of the following foundational language and literacy skills…" at bounding box center [416, 239] width 475 height 460
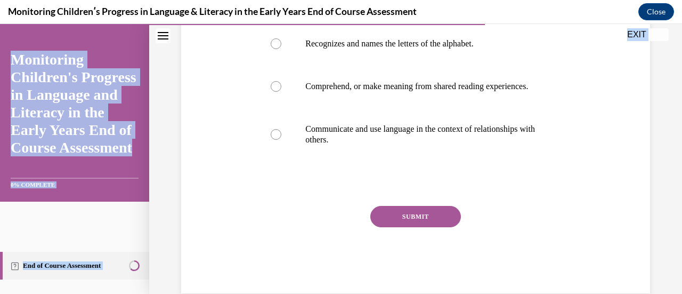
scroll to position [314, 0]
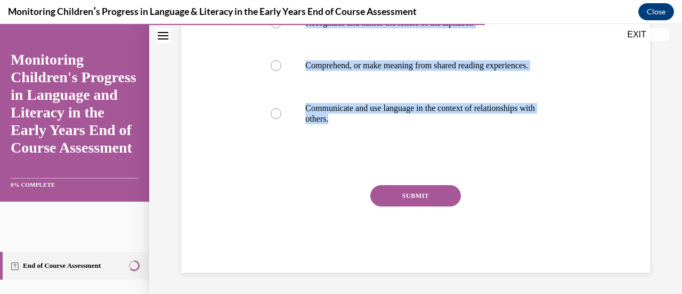
drag, startPoint x: 252, startPoint y: 105, endPoint x: 445, endPoint y: 148, distance: 197.8
click at [445, 148] on div "Question 11/16 Which of the following foundational language and literacy skills…" at bounding box center [416, 43] width 475 height 460
copy div "Which of the following foundational language and literacy skills does not fall …"
click at [168, 126] on div "Question 11/16 Which of the following foundational language and literacy skills…" at bounding box center [415, 24] width 533 height 540
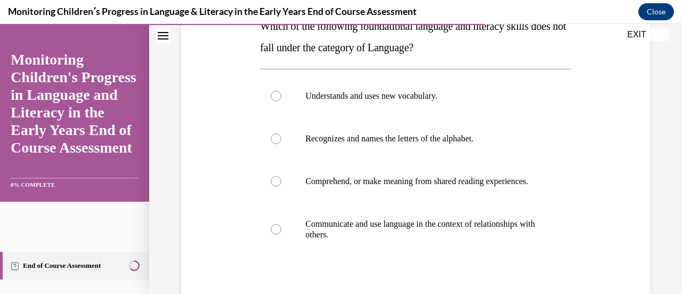
scroll to position [190, 0]
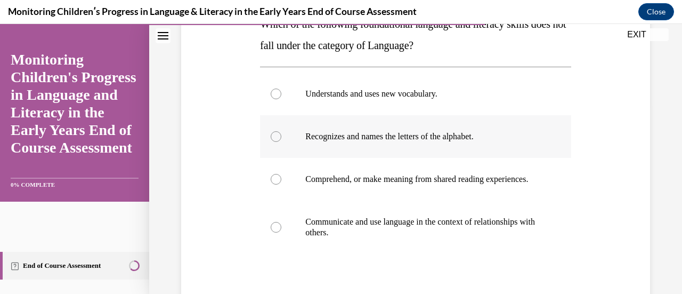
click at [372, 135] on p "Recognizes and names the letters of the alphabet." at bounding box center [425, 136] width 239 height 11
click at [282, 135] on input "Recognizes and names the letters of the alphabet." at bounding box center [276, 136] width 11 height 11
radio input "true"
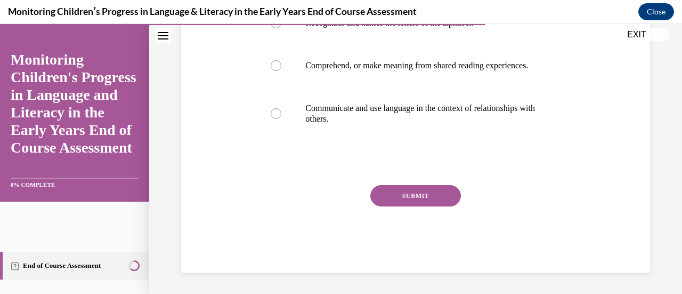
click at [400, 197] on button "SUBMIT" at bounding box center [416, 195] width 91 height 21
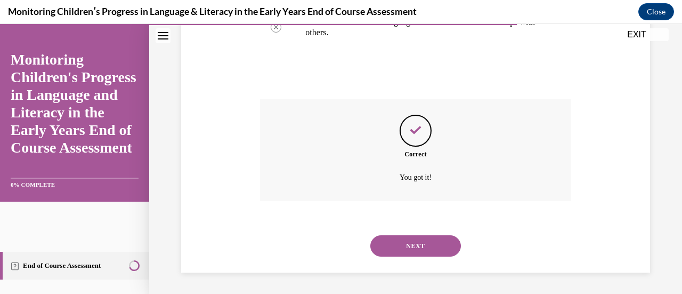
scroll to position [400, 0]
click at [406, 251] on button "NEXT" at bounding box center [416, 245] width 91 height 21
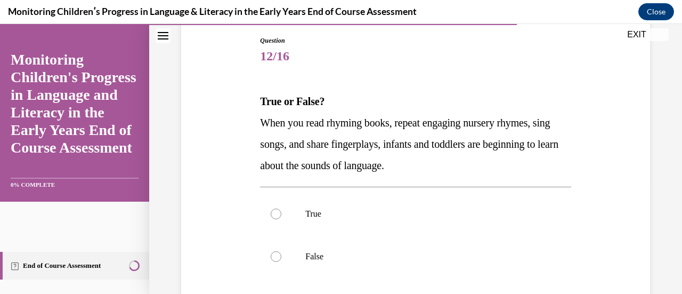
scroll to position [113, 0]
click at [295, 205] on label "True" at bounding box center [415, 213] width 311 height 43
click at [282, 208] on input "True" at bounding box center [276, 213] width 11 height 11
radio input "true"
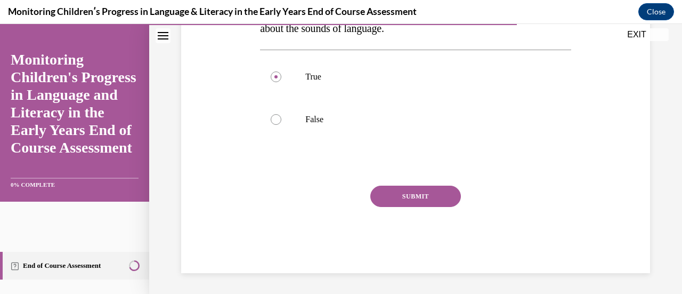
click at [390, 198] on button "SUBMIT" at bounding box center [416, 196] width 91 height 21
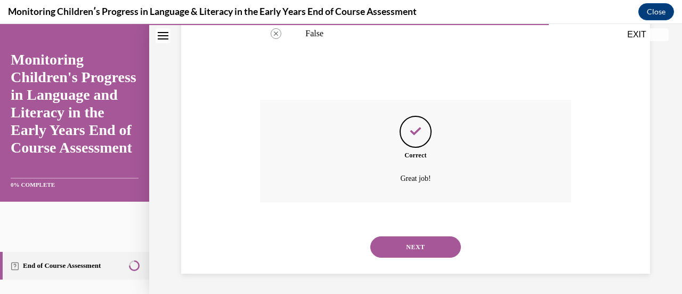
scroll to position [336, 0]
click at [409, 246] on button "NEXT" at bounding box center [416, 246] width 91 height 21
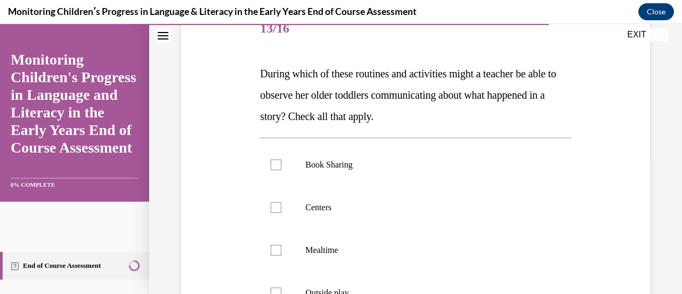
scroll to position [196, 0]
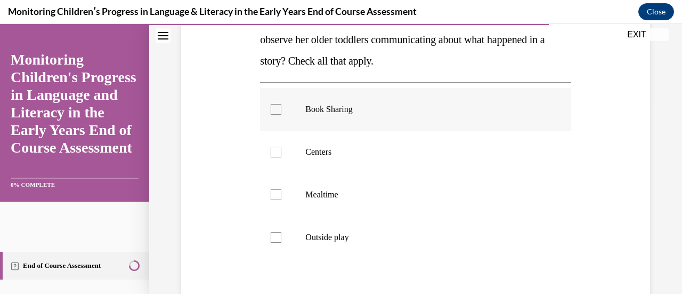
click at [294, 114] on label "Book Sharing" at bounding box center [415, 109] width 311 height 43
click at [282, 114] on input "Book Sharing" at bounding box center [276, 109] width 11 height 11
checkbox input "true"
click at [289, 163] on label "Centers" at bounding box center [415, 152] width 311 height 43
click at [282, 157] on input "Centers" at bounding box center [276, 152] width 11 height 11
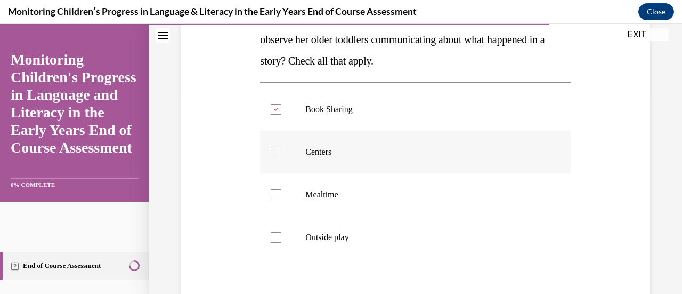
checkbox input "true"
click at [274, 200] on label "Mealtime" at bounding box center [415, 194] width 311 height 43
click at [274, 200] on input "Mealtime" at bounding box center [276, 194] width 11 height 11
checkbox input "true"
click at [277, 228] on label "Outside play" at bounding box center [415, 237] width 311 height 43
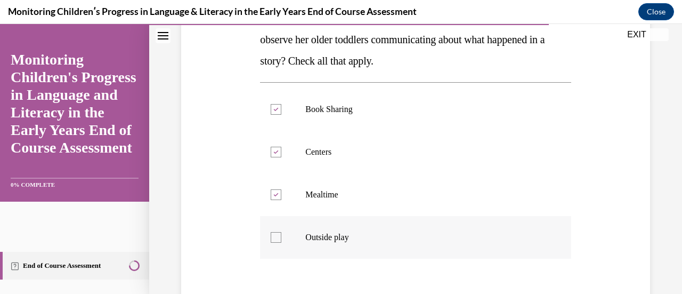
click at [277, 232] on input "Outside play" at bounding box center [276, 237] width 11 height 11
checkbox input "true"
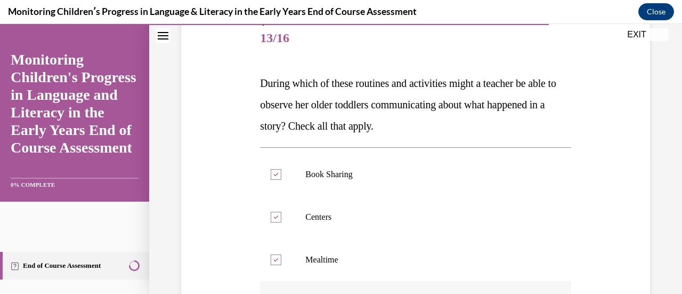
scroll to position [314, 0]
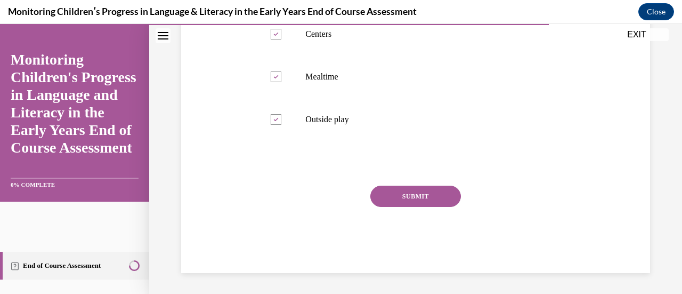
click at [400, 203] on button "SUBMIT" at bounding box center [416, 196] width 91 height 21
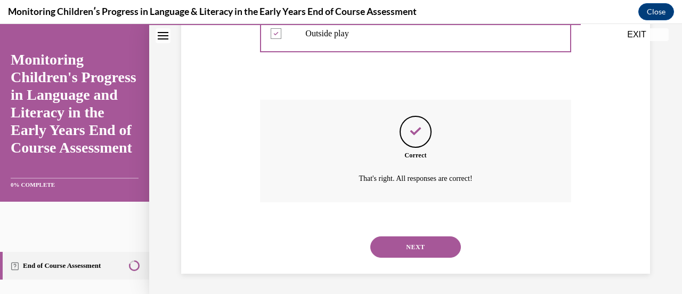
scroll to position [400, 0]
click at [408, 239] on button "NEXT" at bounding box center [416, 246] width 91 height 21
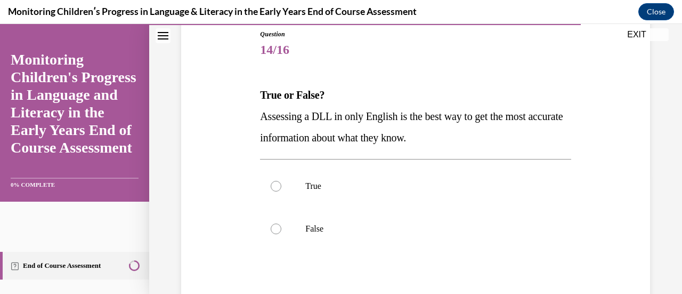
scroll to position [119, 0]
click at [282, 232] on label "False" at bounding box center [415, 228] width 311 height 43
click at [282, 232] on input "False" at bounding box center [276, 228] width 11 height 11
radio input "true"
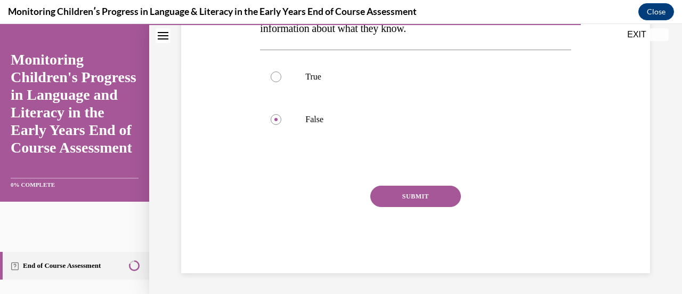
click at [383, 195] on button "SUBMIT" at bounding box center [416, 196] width 91 height 21
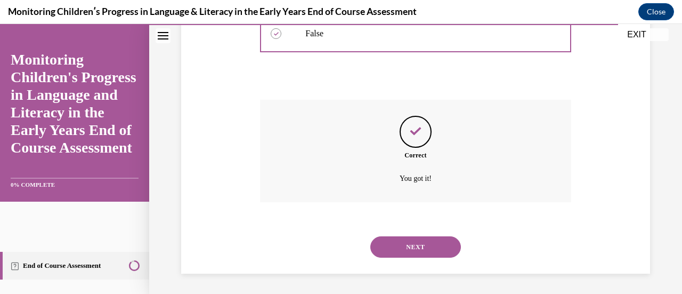
scroll to position [315, 0]
click at [401, 246] on button "NEXT" at bounding box center [416, 246] width 91 height 21
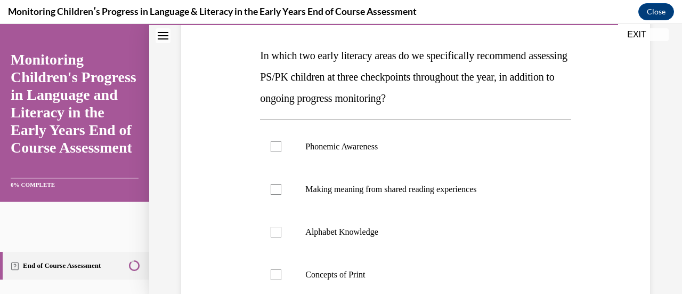
scroll to position [159, 0]
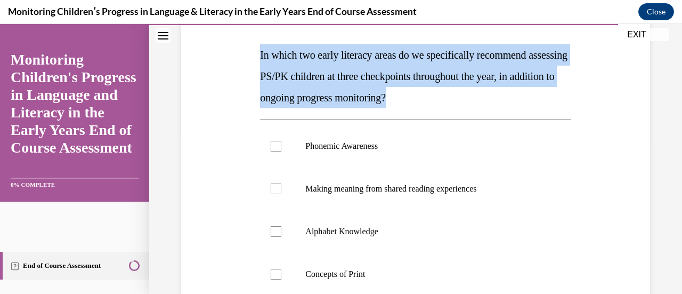
drag, startPoint x: 507, startPoint y: 101, endPoint x: 250, endPoint y: 57, distance: 260.7
click at [250, 57] on div "Question 15/16 In which two early literacy areas do we specifically recommend a…" at bounding box center [416, 192] width 475 height 470
copy span "In which two early literacy areas do we specifically recommend assessing PS/PK …"
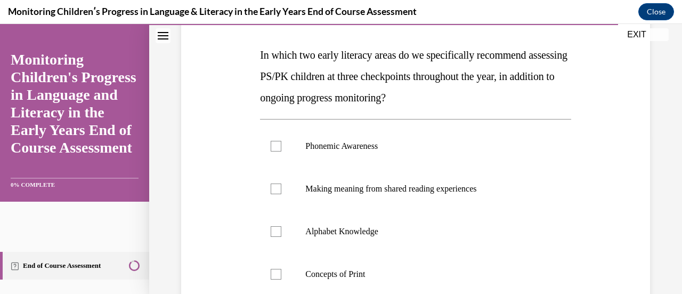
click at [197, 207] on div "Question 15/16 In which two early literacy areas do we specifically recommend a…" at bounding box center [416, 192] width 475 height 470
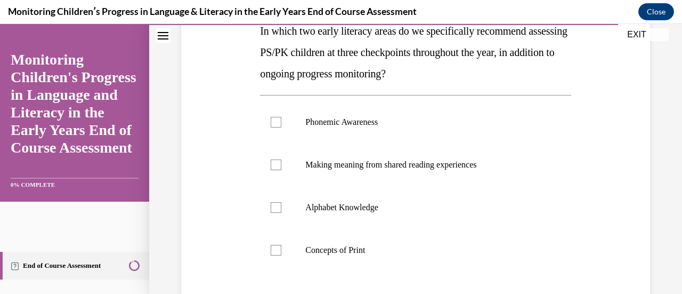
scroll to position [202, 0]
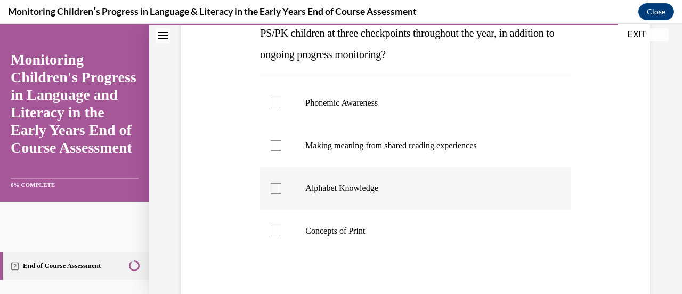
click at [260, 185] on label "Alphabet Knowledge" at bounding box center [415, 188] width 311 height 43
click at [271, 185] on input "Alphabet Knowledge" at bounding box center [276, 188] width 11 height 11
checkbox input "true"
click at [271, 107] on div at bounding box center [276, 103] width 11 height 11
click at [271, 107] on input "Phonemic Awareness" at bounding box center [276, 103] width 11 height 11
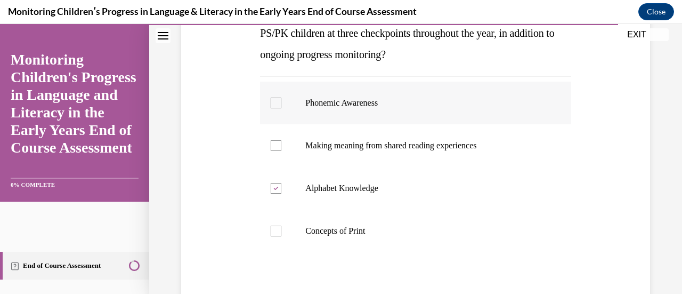
checkbox input "true"
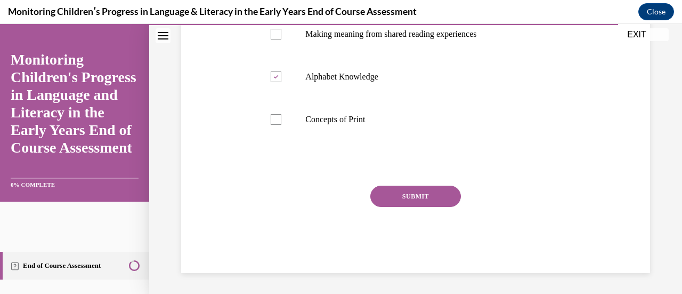
click at [376, 201] on button "SUBMIT" at bounding box center [416, 196] width 91 height 21
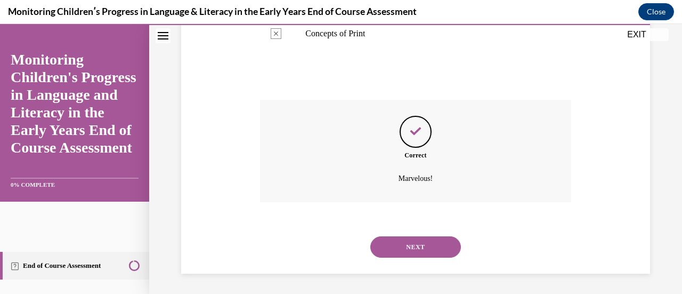
scroll to position [400, 0]
click at [392, 243] on button "NEXT" at bounding box center [416, 246] width 91 height 21
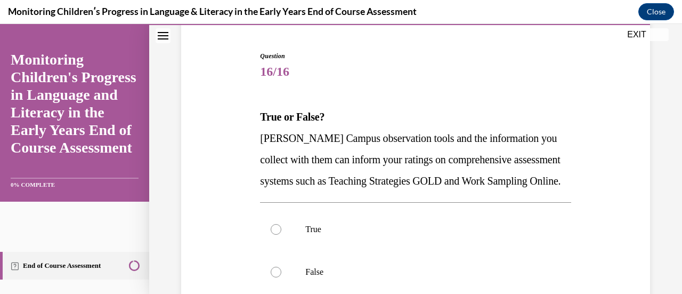
scroll to position [133, 0]
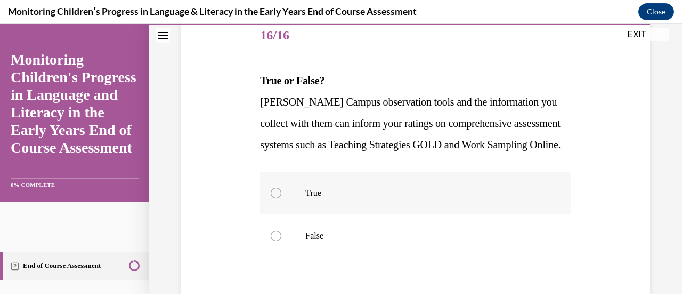
click at [355, 198] on p "True" at bounding box center [425, 193] width 239 height 11
click at [282, 198] on input "True" at bounding box center [276, 193] width 11 height 11
radio input "true"
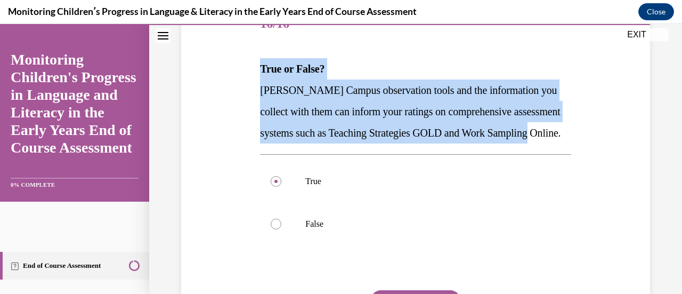
drag, startPoint x: 308, startPoint y: 154, endPoint x: 244, endPoint y: 81, distance: 97.5
click at [244, 81] on div "Question 16/16 True or False? Cox Campus observation tools and the information …" at bounding box center [416, 174] width 475 height 406
copy span "Cox Campus observation tools and the information you collect with them can info…"
click at [209, 201] on div "Question 16/16 True or False? Cox Campus observation tools and the information …" at bounding box center [416, 174] width 475 height 406
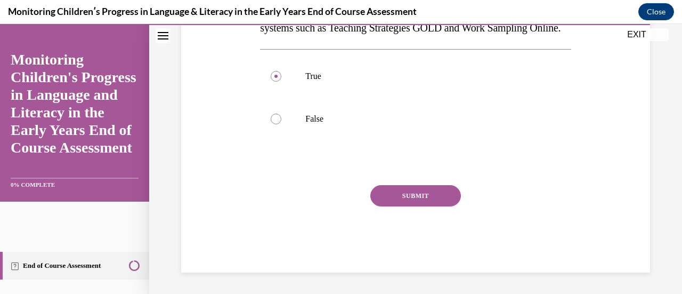
click at [397, 191] on button "SUBMIT" at bounding box center [416, 195] width 91 height 21
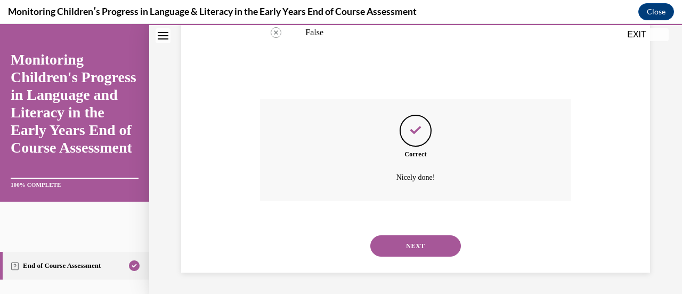
click at [415, 246] on button "NEXT" at bounding box center [416, 245] width 91 height 21
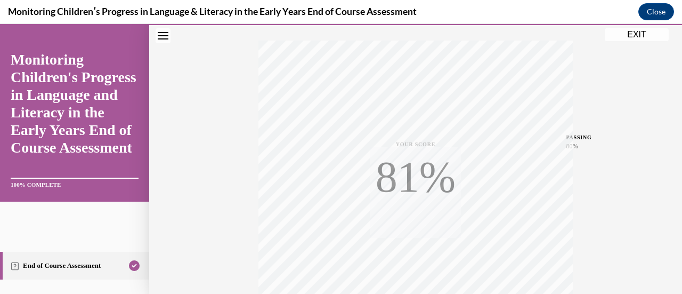
scroll to position [276, 0]
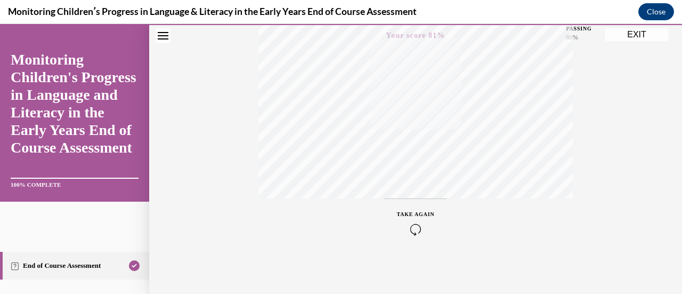
click at [406, 232] on icon "button" at bounding box center [416, 229] width 38 height 12
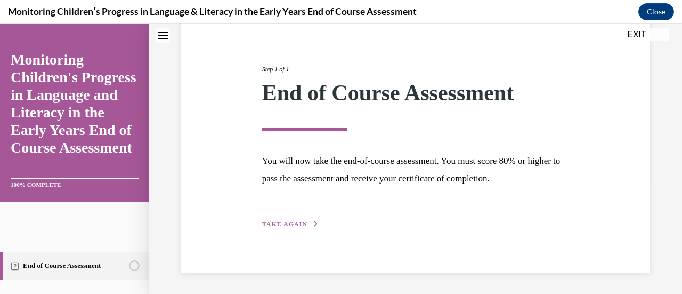
scroll to position [108, 0]
click at [292, 222] on span "TAKE AGAIN" at bounding box center [284, 224] width 45 height 7
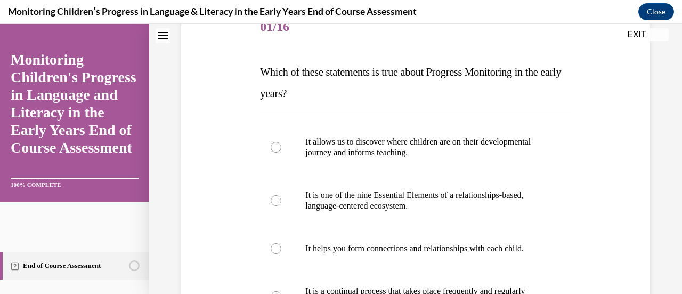
scroll to position [143, 0]
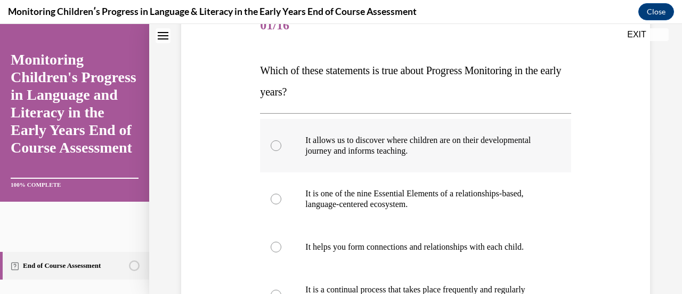
click at [359, 155] on p "It allows us to discover where children are on their developmental journey and …" at bounding box center [425, 145] width 239 height 21
click at [282, 151] on input "It allows us to discover where children are on their developmental journey and …" at bounding box center [276, 145] width 11 height 11
radio input "true"
click at [295, 207] on label "It is one of the nine Essential Elements of a relationships-based, language-cen…" at bounding box center [415, 198] width 311 height 53
click at [282, 204] on input "It is one of the nine Essential Elements of a relationships-based, language-cen…" at bounding box center [276, 199] width 11 height 11
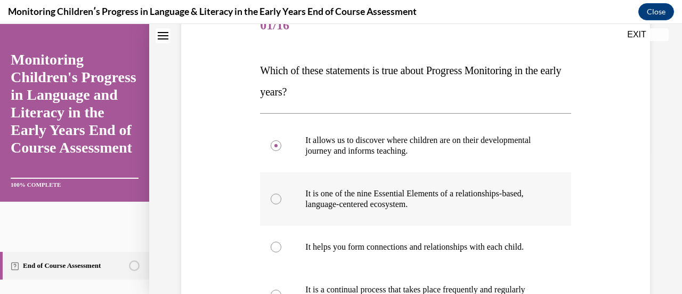
radio input "true"
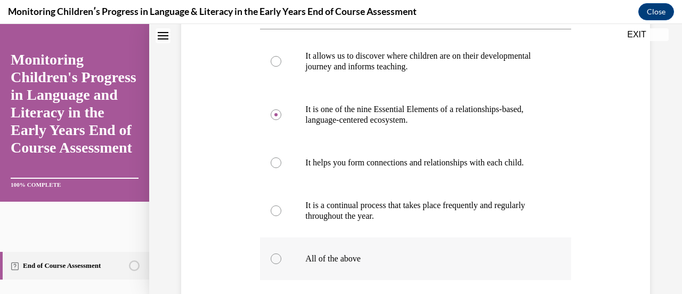
click at [289, 262] on label "All of the above" at bounding box center [415, 258] width 311 height 43
click at [282, 262] on input "All of the above" at bounding box center [276, 258] width 11 height 11
radio input "true"
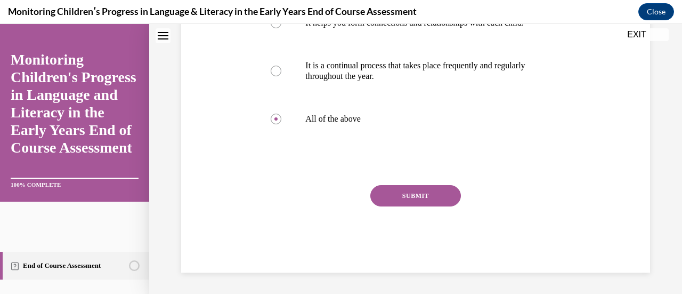
click at [397, 194] on div "Question 01/16 Which of these statements is true about Progress Monitoring in t…" at bounding box center [415, 27] width 311 height 492
click at [397, 201] on button "SUBMIT" at bounding box center [416, 195] width 91 height 21
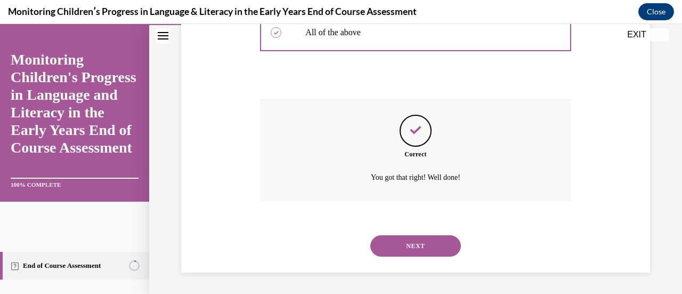
scroll to position [464, 0]
click at [401, 250] on button "NEXT" at bounding box center [416, 245] width 91 height 21
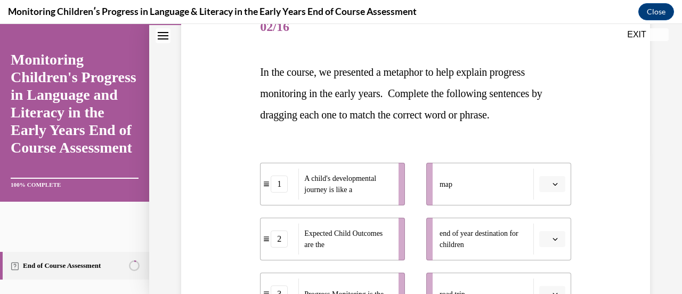
scroll to position [226, 0]
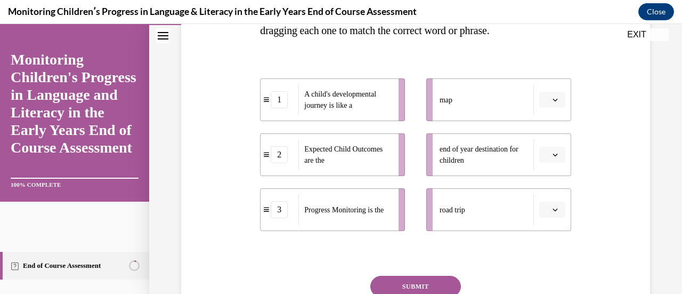
click at [543, 208] on button "button" at bounding box center [553, 210] width 26 height 16
click at [542, 187] on span "3" at bounding box center [542, 186] width 4 height 9
click at [551, 205] on button "3" at bounding box center [553, 210] width 26 height 16
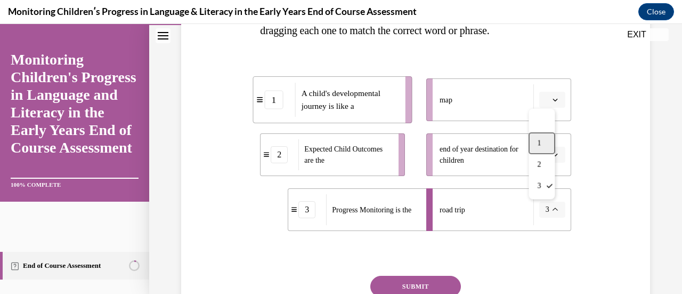
click at [542, 142] on div "1" at bounding box center [542, 143] width 26 height 21
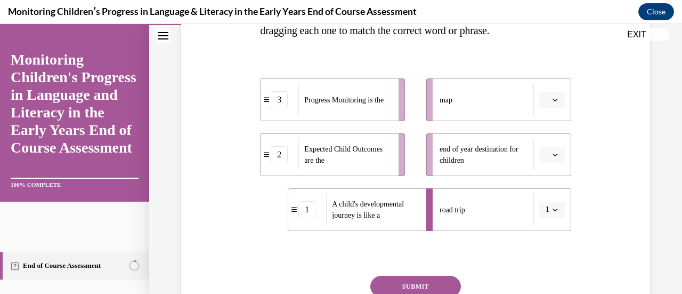
click at [553, 101] on icon "button" at bounding box center [555, 99] width 5 height 5
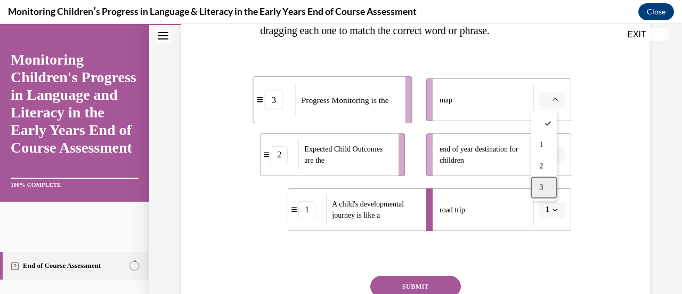
click at [541, 187] on span "3" at bounding box center [542, 187] width 4 height 9
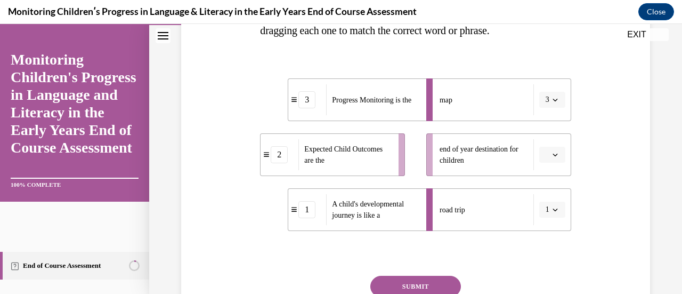
click at [553, 152] on icon "button" at bounding box center [555, 154] width 5 height 5
click at [543, 222] on span "2" at bounding box center [542, 220] width 4 height 9
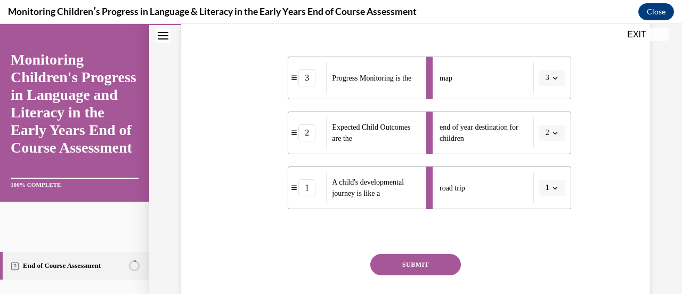
scroll to position [248, 0]
click at [413, 260] on button "SUBMIT" at bounding box center [416, 263] width 91 height 21
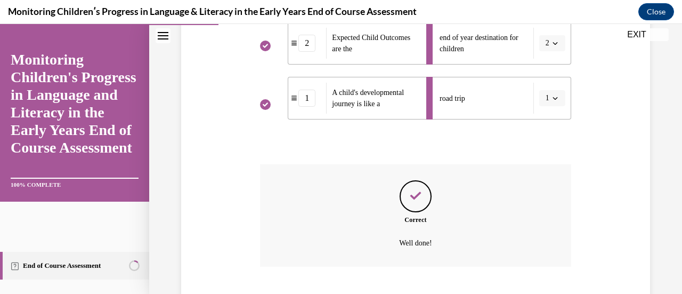
scroll to position [403, 0]
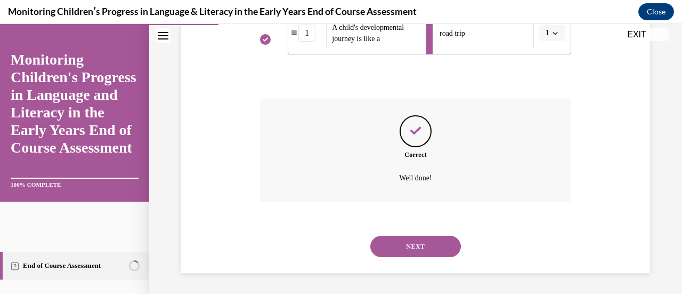
drag, startPoint x: 413, startPoint y: 256, endPoint x: 391, endPoint y: 251, distance: 23.0
click at [391, 251] on button "NEXT" at bounding box center [416, 246] width 91 height 21
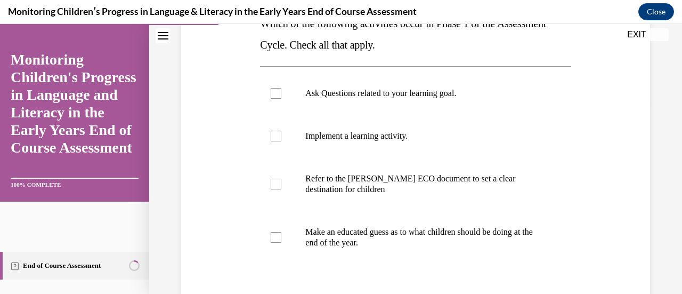
scroll to position [200, 0]
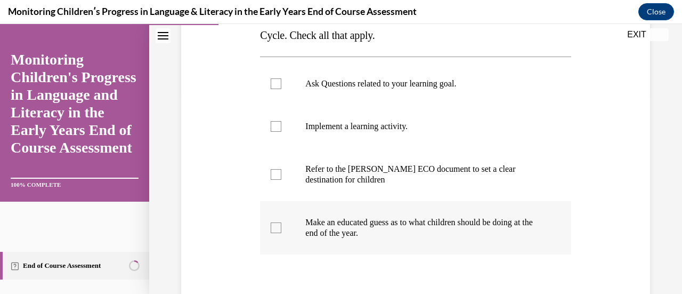
click at [272, 235] on label "Make an educated guess as to what children should be doing at the end of the ye…" at bounding box center [415, 227] width 311 height 53
click at [272, 233] on input "Make an educated guess as to what children should be doing at the end of the ye…" at bounding box center [276, 227] width 11 height 11
checkbox input "true"
click at [277, 174] on div at bounding box center [276, 174] width 11 height 11
click at [277, 174] on input "Refer to the Rollins ECO document to set a clear destination for children" at bounding box center [276, 174] width 11 height 11
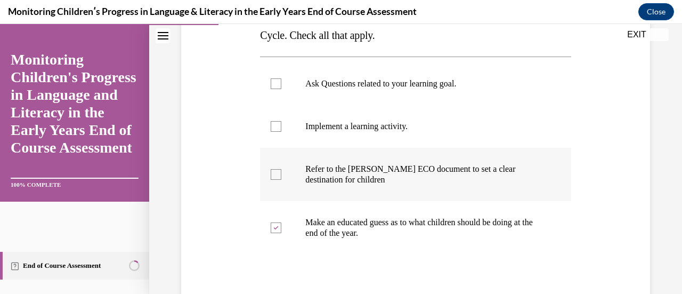
checkbox input "true"
click at [275, 76] on label "Ask Questions related to your learning goal." at bounding box center [415, 83] width 311 height 43
click at [275, 78] on input "Ask Questions related to your learning goal." at bounding box center [276, 83] width 11 height 11
checkbox input "true"
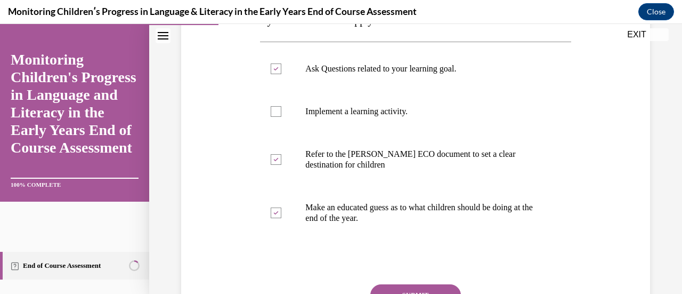
scroll to position [216, 0]
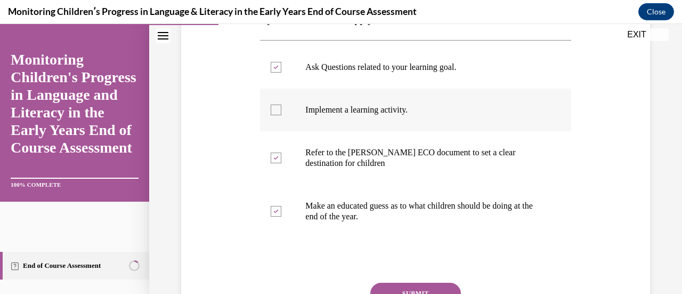
click at [272, 114] on div at bounding box center [276, 110] width 11 height 11
click at [272, 114] on input "Implement a learning activity." at bounding box center [276, 110] width 11 height 11
checkbox input "true"
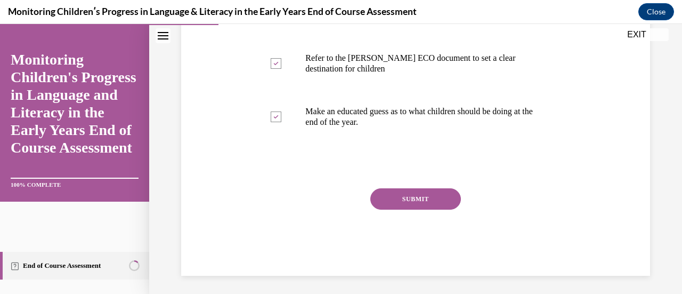
click at [399, 196] on button "SUBMIT" at bounding box center [416, 198] width 91 height 21
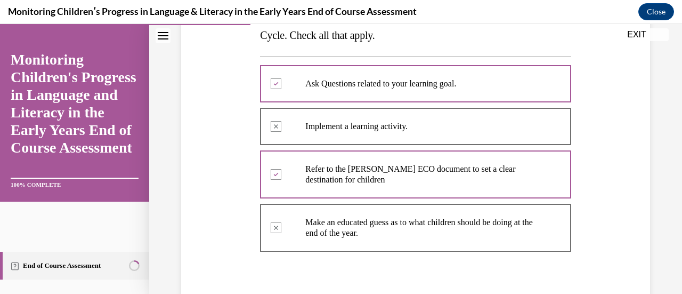
scroll to position [412, 0]
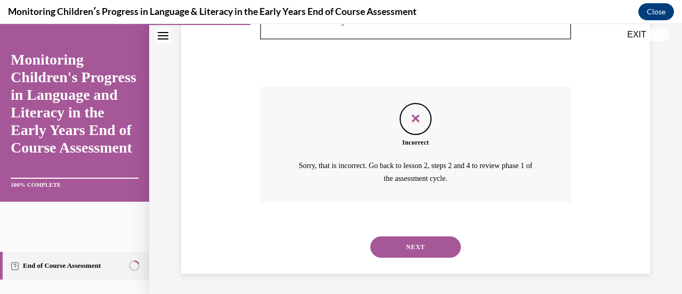
drag, startPoint x: 404, startPoint y: 248, endPoint x: 387, endPoint y: 246, distance: 17.2
click at [387, 246] on button "NEXT" at bounding box center [416, 246] width 91 height 21
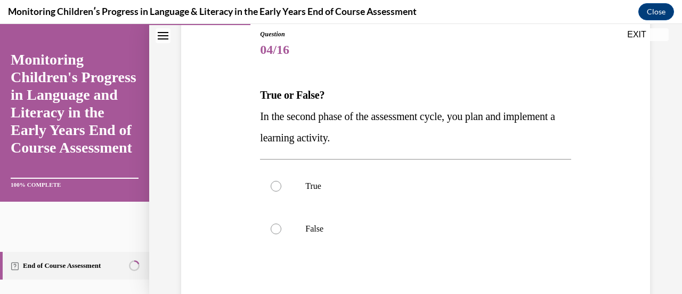
scroll to position [119, 0]
click at [348, 197] on label "True" at bounding box center [415, 185] width 311 height 43
click at [282, 191] on input "True" at bounding box center [276, 185] width 11 height 11
radio input "true"
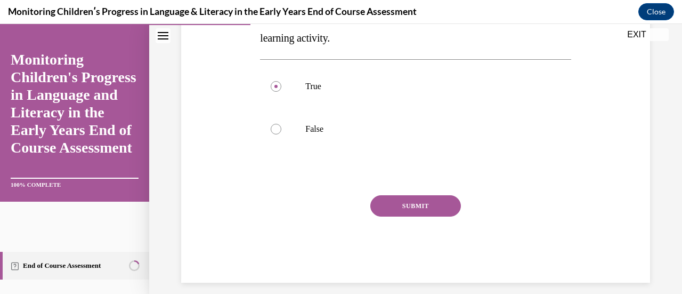
click at [408, 197] on button "SUBMIT" at bounding box center [416, 205] width 91 height 21
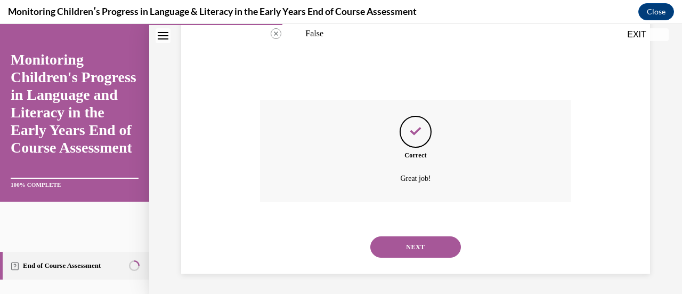
scroll to position [315, 0]
click at [404, 243] on button "NEXT" at bounding box center [416, 246] width 91 height 21
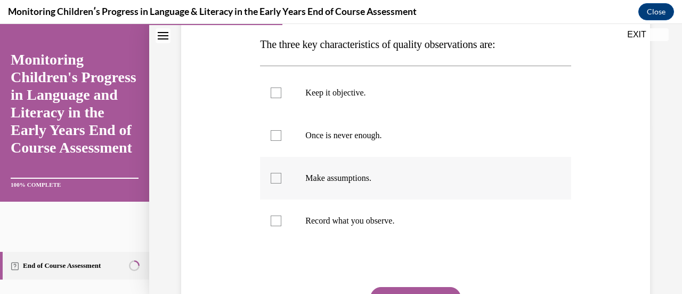
scroll to position [171, 0]
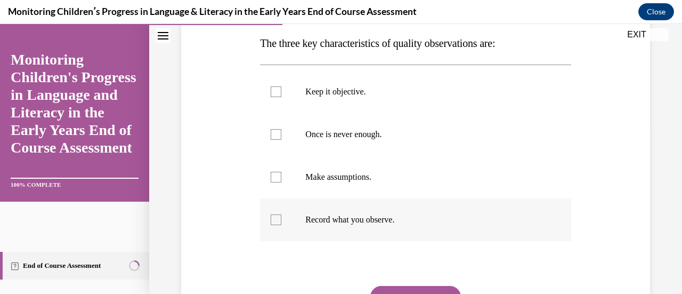
click at [275, 222] on div at bounding box center [276, 219] width 11 height 11
click at [275, 222] on input "Record what you observe." at bounding box center [276, 219] width 11 height 11
checkbox input "true"
click at [279, 136] on div at bounding box center [276, 134] width 11 height 11
click at [279, 136] on input "Once is never enough." at bounding box center [276, 134] width 11 height 11
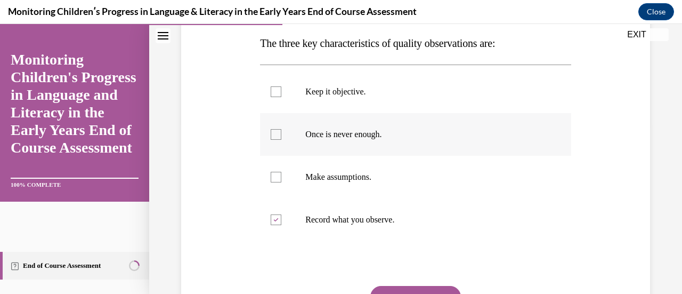
checkbox input "true"
click at [276, 85] on label "Keep it objective." at bounding box center [415, 91] width 311 height 43
click at [276, 86] on input "Keep it objective." at bounding box center [276, 91] width 11 height 11
checkbox input "true"
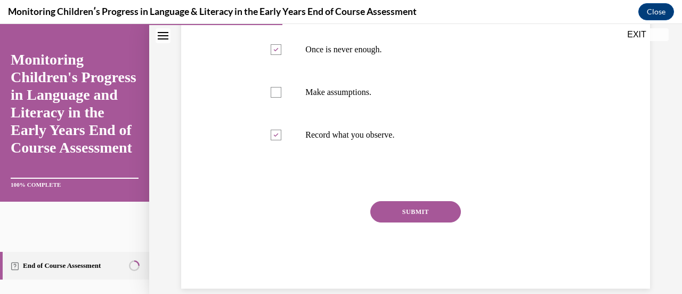
click at [402, 212] on button "SUBMIT" at bounding box center [416, 211] width 91 height 21
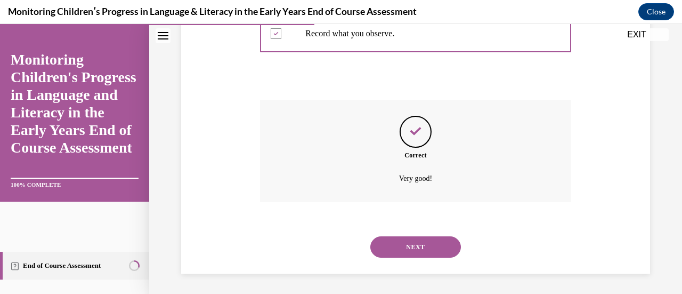
scroll to position [357, 0]
click at [400, 248] on button "NEXT" at bounding box center [416, 246] width 91 height 21
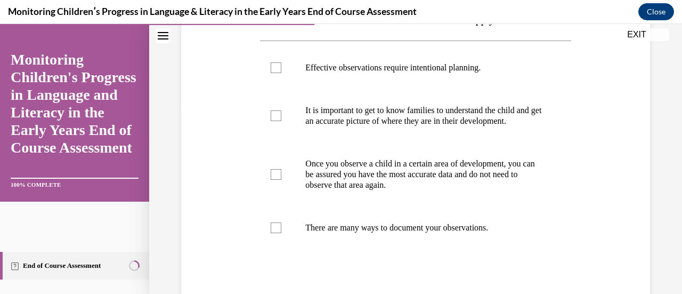
scroll to position [195, 0]
click at [276, 70] on div at bounding box center [276, 67] width 11 height 11
click at [276, 70] on input "Effective observations require intentional planning." at bounding box center [276, 67] width 11 height 11
checkbox input "true"
click at [280, 142] on label "It is important to get to know families to understand the child and get an accu…" at bounding box center [415, 115] width 311 height 53
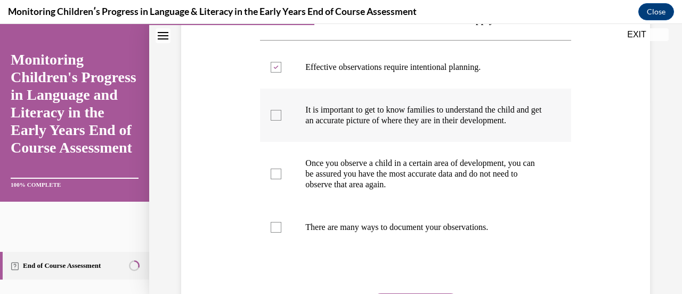
click at [280, 120] on input "It is important to get to know families to understand the child and get an accu…" at bounding box center [276, 115] width 11 height 11
checkbox input "true"
click at [267, 202] on label "Once you observe a child in a certain area of development, you can be assured y…" at bounding box center [415, 174] width 311 height 64
click at [271, 179] on input "Once you observe a child in a certain area of development, you can be assured y…" at bounding box center [276, 173] width 11 height 11
checkbox input "true"
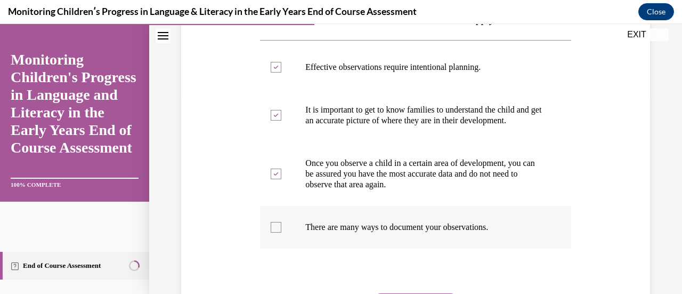
click at [271, 232] on div at bounding box center [276, 227] width 11 height 11
click at [271, 232] on input "There are many ways to document your observations." at bounding box center [276, 227] width 11 height 11
checkbox input "true"
click at [271, 179] on div at bounding box center [276, 173] width 11 height 11
click at [271, 179] on input "Once you observe a child in a certain area of development, you can be assured y…" at bounding box center [276, 173] width 11 height 11
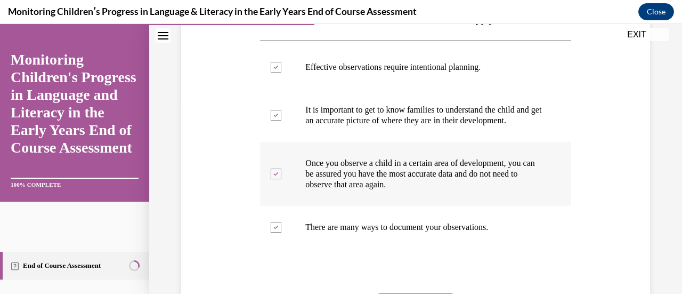
checkbox input "false"
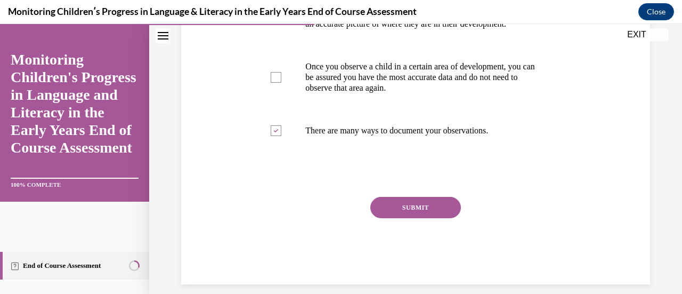
click at [427, 216] on button "SUBMIT" at bounding box center [416, 207] width 91 height 21
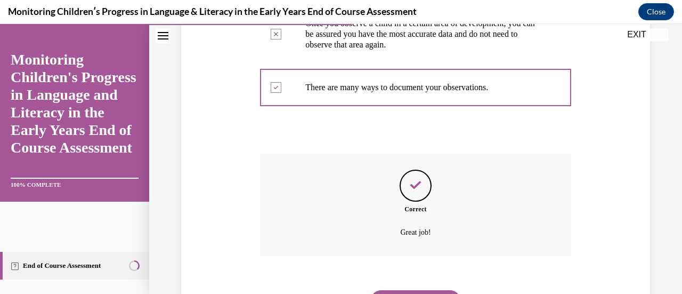
scroll to position [400, 0]
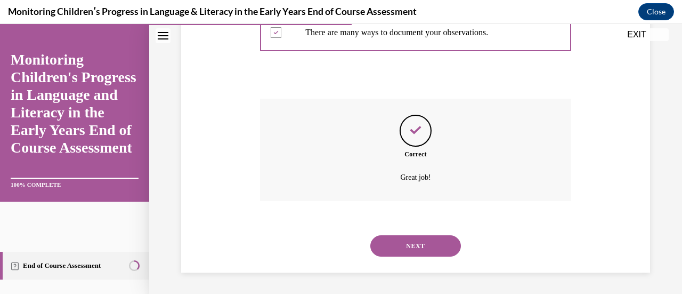
click at [412, 236] on button "NEXT" at bounding box center [416, 245] width 91 height 21
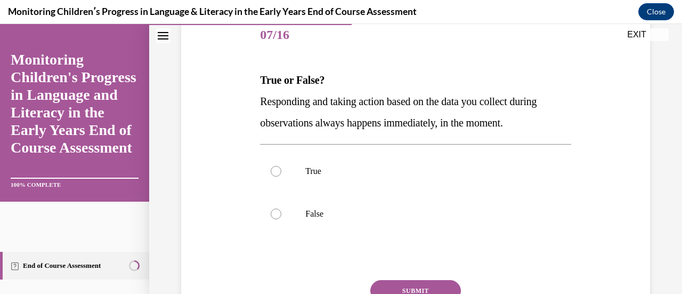
scroll to position [134, 0]
click at [332, 223] on label "False" at bounding box center [415, 213] width 311 height 43
click at [282, 219] on input "False" at bounding box center [276, 213] width 11 height 11
radio input "true"
click at [383, 279] on button "SUBMIT" at bounding box center [416, 289] width 91 height 21
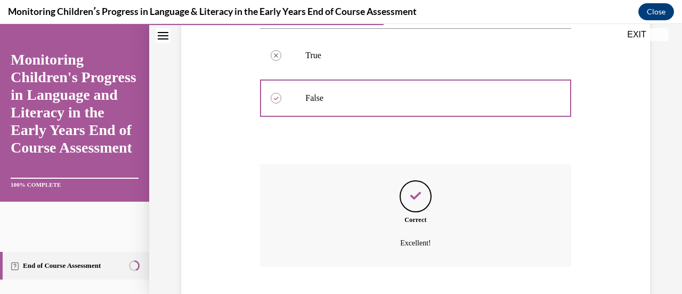
scroll to position [315, 0]
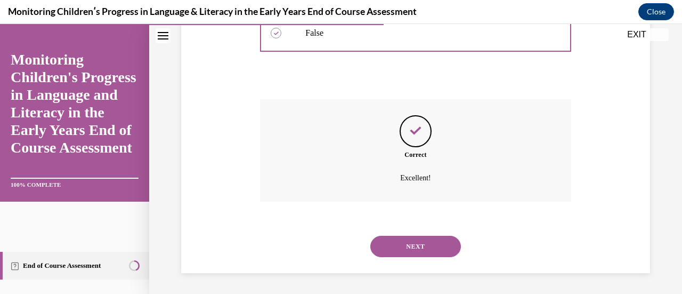
click at [403, 254] on button "NEXT" at bounding box center [416, 246] width 91 height 21
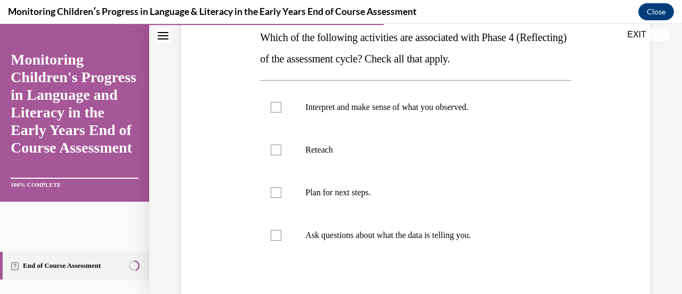
scroll to position [175, 0]
click at [285, 243] on label "Ask questions about what the data is telling you." at bounding box center [415, 236] width 311 height 43
click at [282, 242] on input "Ask questions about what the data is telling you." at bounding box center [276, 236] width 11 height 11
checkbox input "true"
click at [261, 115] on label "Interpret and make sense of what you observed." at bounding box center [415, 108] width 311 height 43
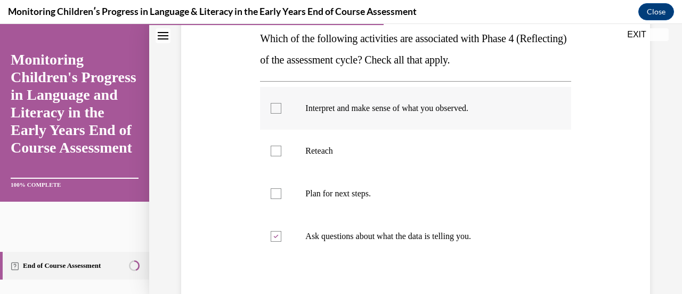
click at [271, 114] on input "Interpret and make sense of what you observed." at bounding box center [276, 108] width 11 height 11
checkbox input "true"
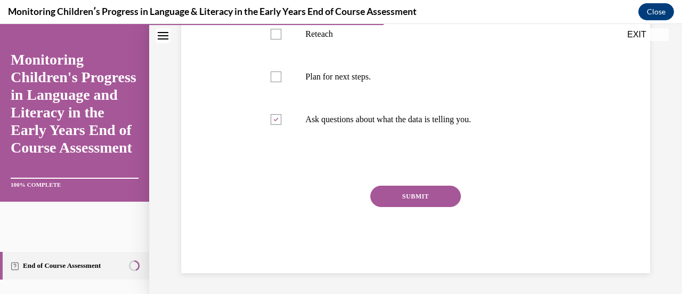
click at [403, 207] on div "SUBMIT" at bounding box center [415, 212] width 311 height 53
click at [403, 201] on button "SUBMIT" at bounding box center [416, 196] width 91 height 21
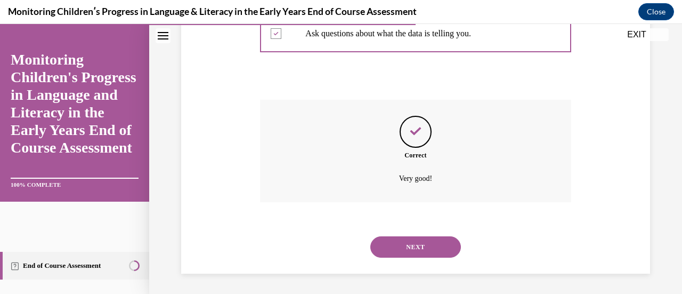
scroll to position [379, 0]
click at [410, 246] on button "NEXT" at bounding box center [416, 246] width 91 height 21
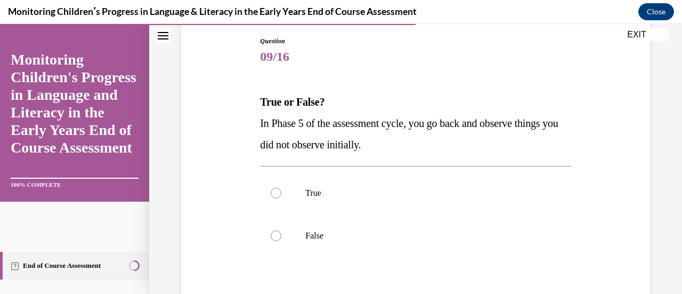
scroll to position [112, 0]
click at [294, 186] on label "True" at bounding box center [415, 192] width 311 height 43
click at [282, 187] on input "True" at bounding box center [276, 192] width 11 height 11
radio input "true"
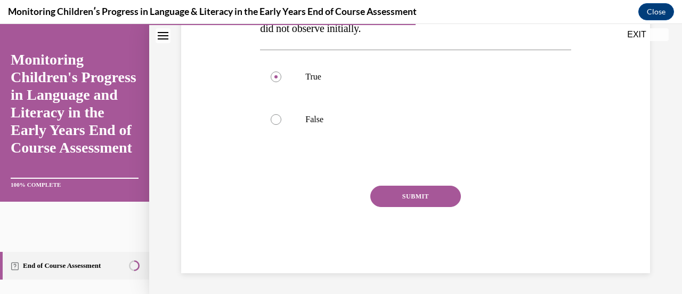
click at [410, 203] on button "SUBMIT" at bounding box center [416, 196] width 91 height 21
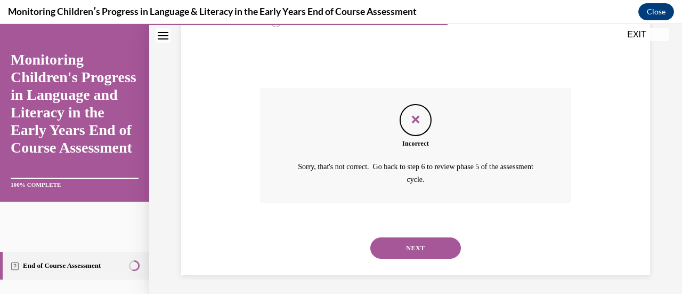
scroll to position [327, 0]
click at [398, 248] on button "NEXT" at bounding box center [416, 246] width 91 height 21
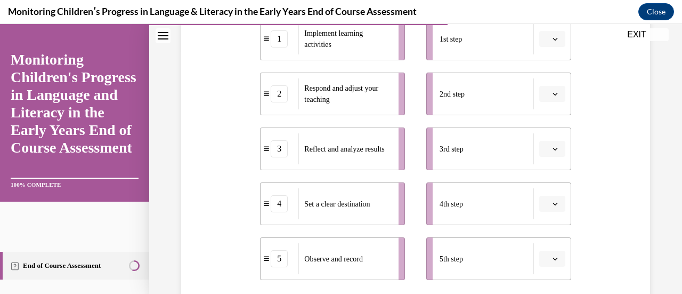
scroll to position [245, 0]
click at [553, 201] on button "button" at bounding box center [553, 203] width 26 height 16
click at [543, 95] on span "1" at bounding box center [542, 94] width 4 height 9
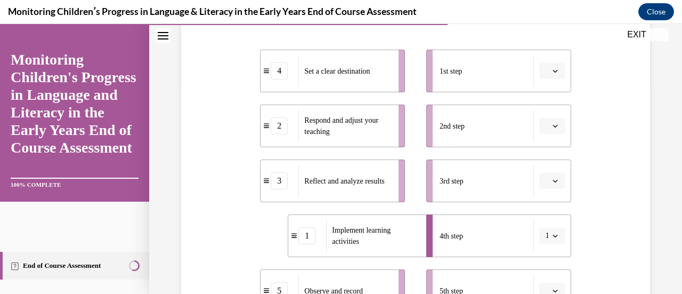
scroll to position [212, 0]
click at [552, 235] on span "button" at bounding box center [555, 235] width 7 height 7
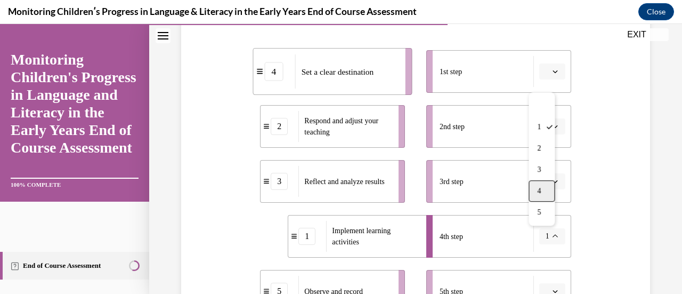
click at [548, 184] on div "4" at bounding box center [542, 190] width 26 height 21
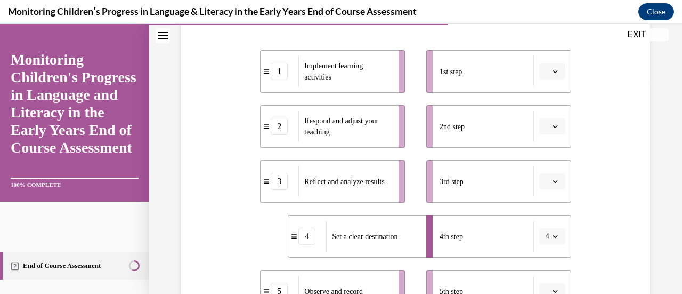
click at [540, 242] on button "4" at bounding box center [553, 236] width 26 height 16
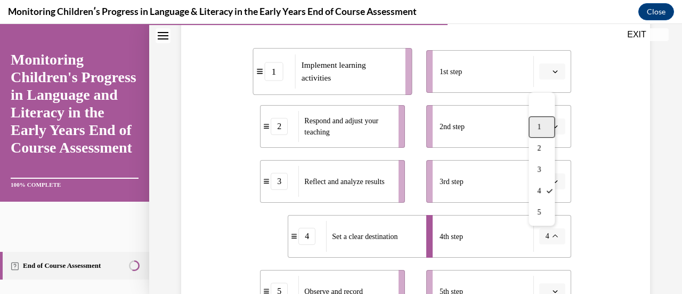
click at [536, 126] on div "1" at bounding box center [542, 126] width 26 height 21
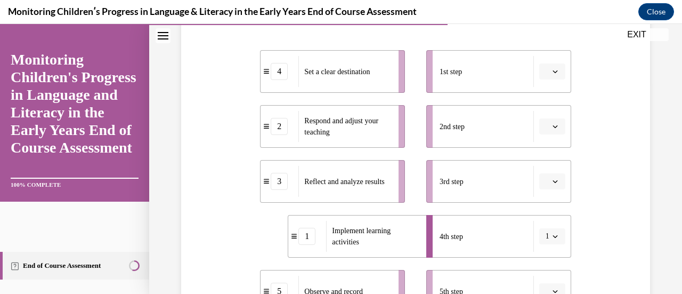
click at [553, 73] on icon "button" at bounding box center [555, 71] width 5 height 5
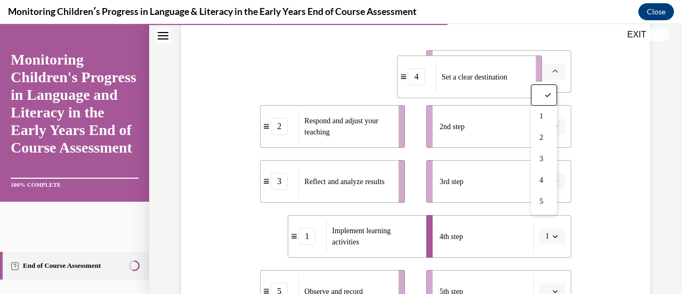
drag, startPoint x: 372, startPoint y: 59, endPoint x: 510, endPoint y: 65, distance: 138.2
click at [510, 65] on div "Set a clear destination" at bounding box center [482, 76] width 93 height 31
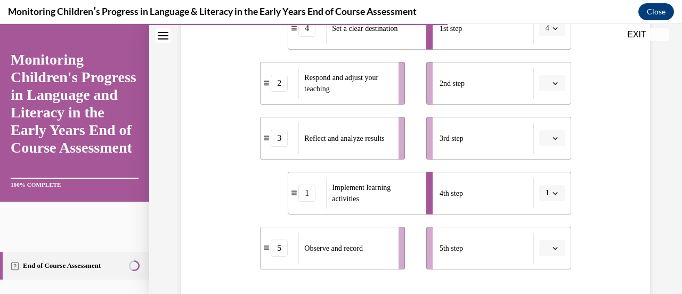
scroll to position [255, 0]
drag, startPoint x: 393, startPoint y: 199, endPoint x: 441, endPoint y: 84, distance: 124.5
drag, startPoint x: 441, startPoint y: 84, endPoint x: 422, endPoint y: 172, distance: 90.0
click at [427, 172] on li "4th step 1" at bounding box center [499, 192] width 145 height 43
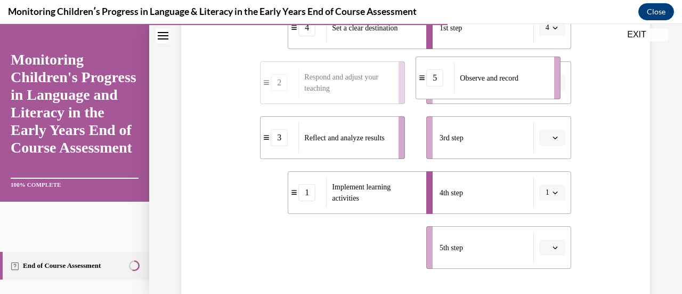
drag, startPoint x: 392, startPoint y: 255, endPoint x: 548, endPoint y: 86, distance: 230.2
click at [548, 86] on li "5 Observe and record" at bounding box center [488, 78] width 145 height 43
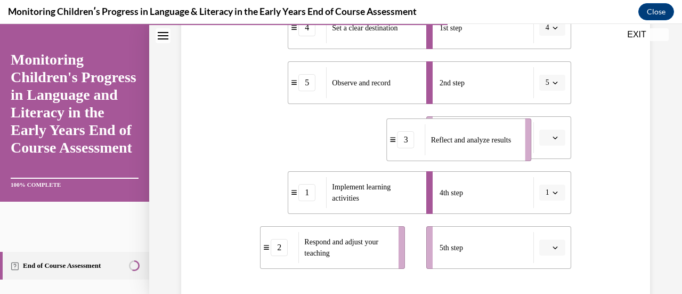
drag, startPoint x: 371, startPoint y: 142, endPoint x: 498, endPoint y: 144, distance: 127.4
click at [498, 144] on span "Reflect and analyze results" at bounding box center [471, 139] width 80 height 11
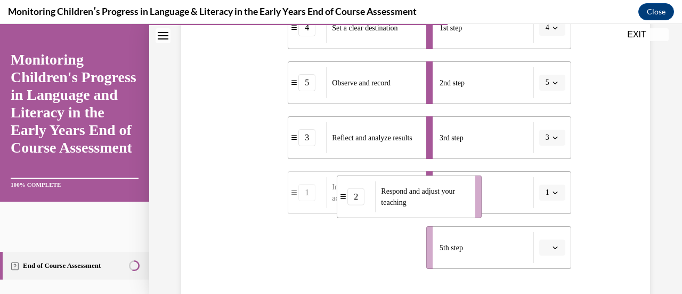
drag, startPoint x: 382, startPoint y: 256, endPoint x: 465, endPoint y: 204, distance: 98.7
click at [465, 204] on span "Respond and adjust your teaching" at bounding box center [424, 197] width 87 height 22
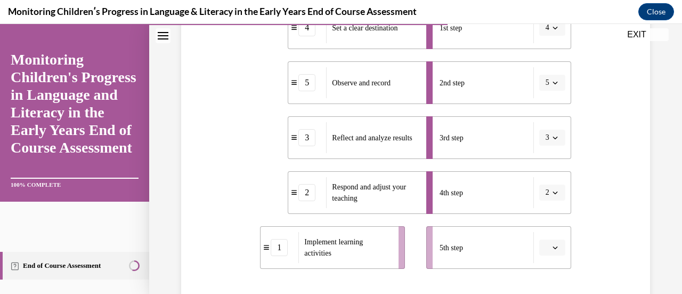
click at [553, 193] on icon "button" at bounding box center [555, 192] width 5 height 3
click at [540, 167] on span "5" at bounding box center [539, 168] width 4 height 9
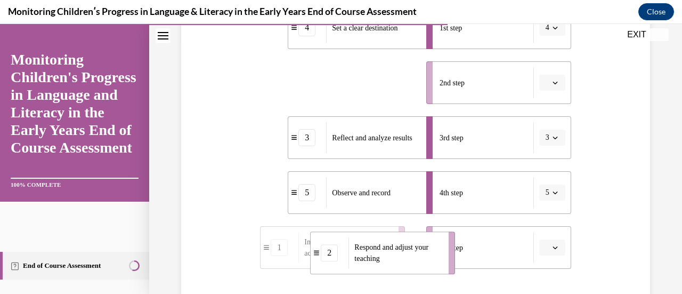
drag, startPoint x: 400, startPoint y: 89, endPoint x: 450, endPoint y: 260, distance: 178.2
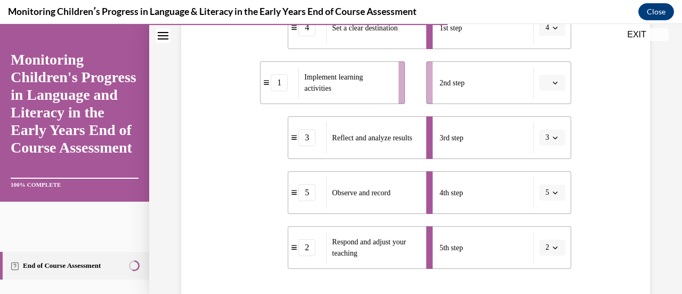
click at [545, 197] on button "5" at bounding box center [553, 192] width 26 height 16
click at [536, 77] on div "1" at bounding box center [542, 83] width 26 height 21
drag, startPoint x: 402, startPoint y: 92, endPoint x: 433, endPoint y: 87, distance: 31.2
click at [433, 87] on div "4 Set a clear destination 5 Observe and record 3 Reflect and analyze results 1 …" at bounding box center [415, 127] width 311 height 284
click at [403, 88] on ul "4 Set a clear destination 5 Observe and record 3 Reflect and analyze results 1 …" at bounding box center [338, 137] width 156 height 262
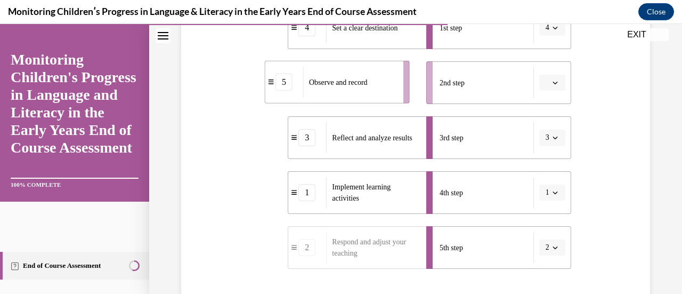
drag, startPoint x: 389, startPoint y: 90, endPoint x: 416, endPoint y: 92, distance: 27.2
click at [404, 87] on li "5 Observe and record" at bounding box center [337, 82] width 145 height 43
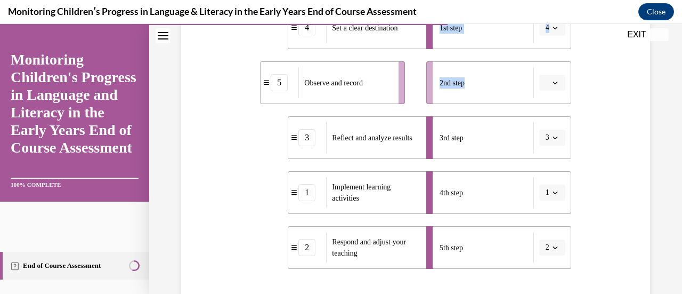
drag, startPoint x: 416, startPoint y: 92, endPoint x: 423, endPoint y: 89, distance: 7.4
click at [423, 89] on div "4 Set a clear destination 5 Observe and record 3 Reflect and analyze results 1 …" at bounding box center [415, 127] width 311 height 284
click at [402, 86] on ul "4 Set a clear destination 5 Observe and record 3 Reflect and analyze results 1 …" at bounding box center [338, 137] width 156 height 262
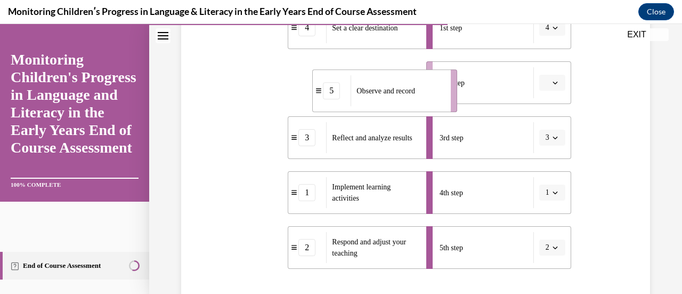
drag, startPoint x: 397, startPoint y: 86, endPoint x: 444, endPoint y: 91, distance: 47.2
click at [444, 91] on li "5 Observe and record" at bounding box center [384, 90] width 145 height 43
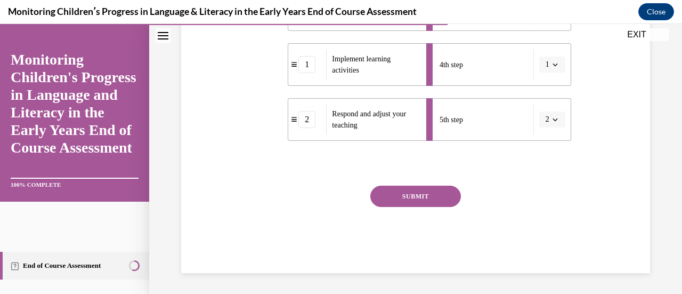
click at [416, 193] on button "SUBMIT" at bounding box center [416, 196] width 91 height 21
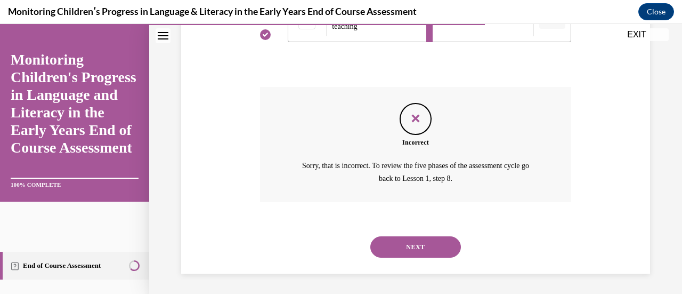
scroll to position [482, 0]
click at [404, 255] on button "NEXT" at bounding box center [416, 246] width 91 height 21
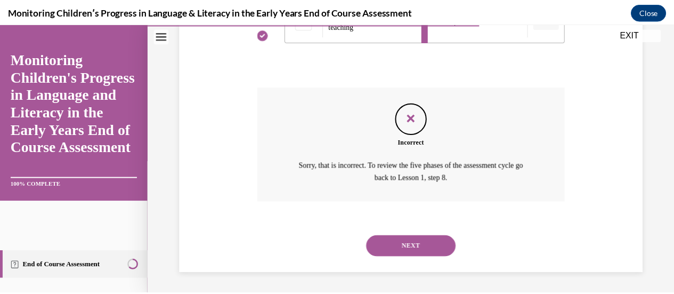
scroll to position [0, 0]
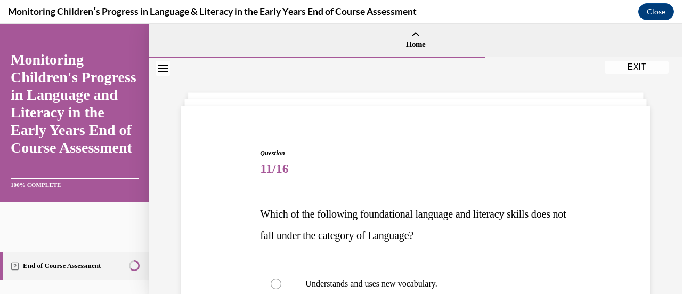
click at [640, 73] on button "EXIT" at bounding box center [637, 67] width 64 height 13
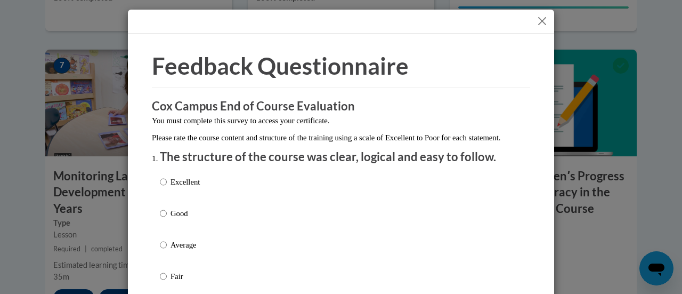
click at [536, 23] on button "Close" at bounding box center [542, 20] width 13 height 13
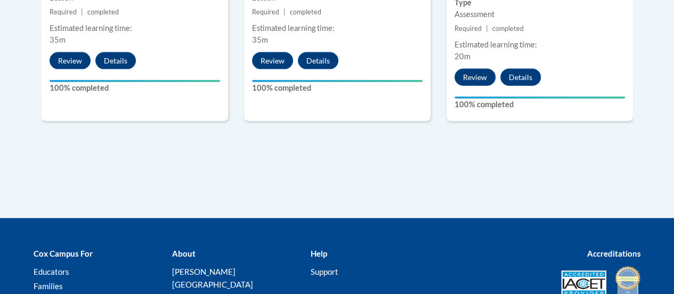
scroll to position [1195, 0]
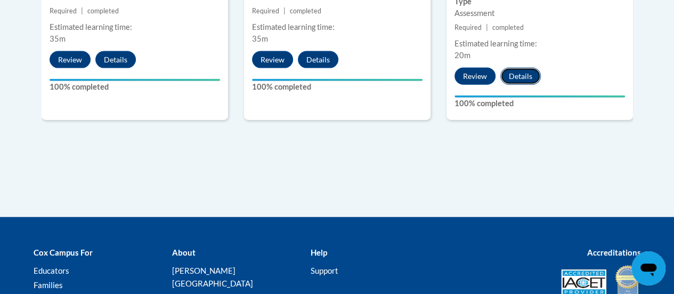
click at [524, 70] on button "Details" at bounding box center [521, 76] width 41 height 17
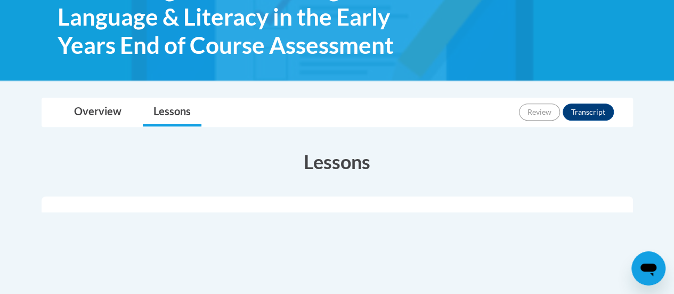
scroll to position [196, 0]
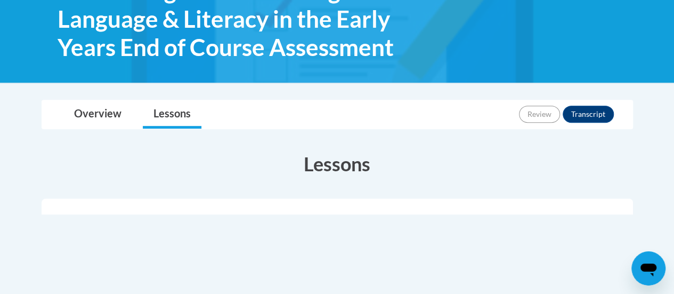
click at [77, 92] on body "This site uses cookies to help improve your learning experience. By continuing …" at bounding box center [337, 191] width 674 height 774
click at [90, 116] on link "Overview" at bounding box center [97, 114] width 69 height 28
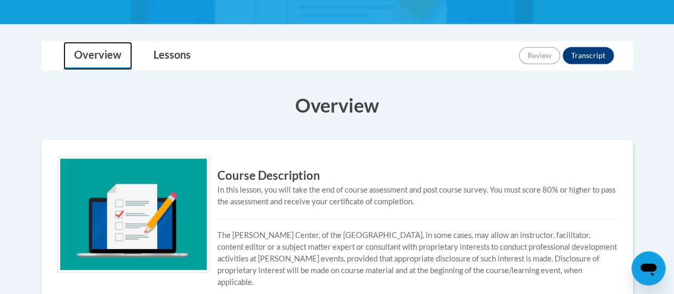
scroll to position [254, 0]
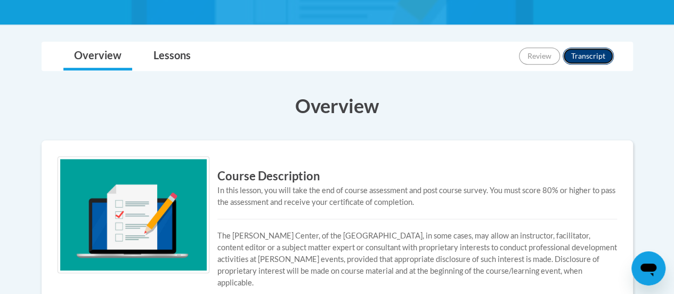
click at [593, 51] on button "Transcript" at bounding box center [588, 55] width 51 height 17
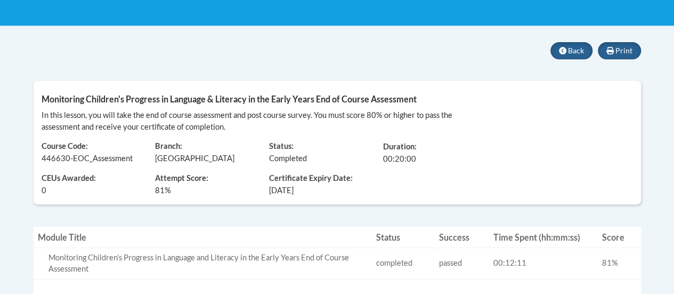
click at [49, 178] on span "CEUs Awarded:" at bounding box center [91, 179] width 98 height 12
click at [59, 181] on span "CEUs Awarded:" at bounding box center [91, 179] width 98 height 12
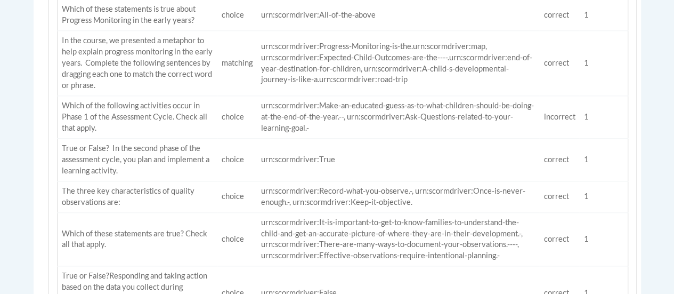
scroll to position [608, 0]
